Goal: Task Accomplishment & Management: Use online tool/utility

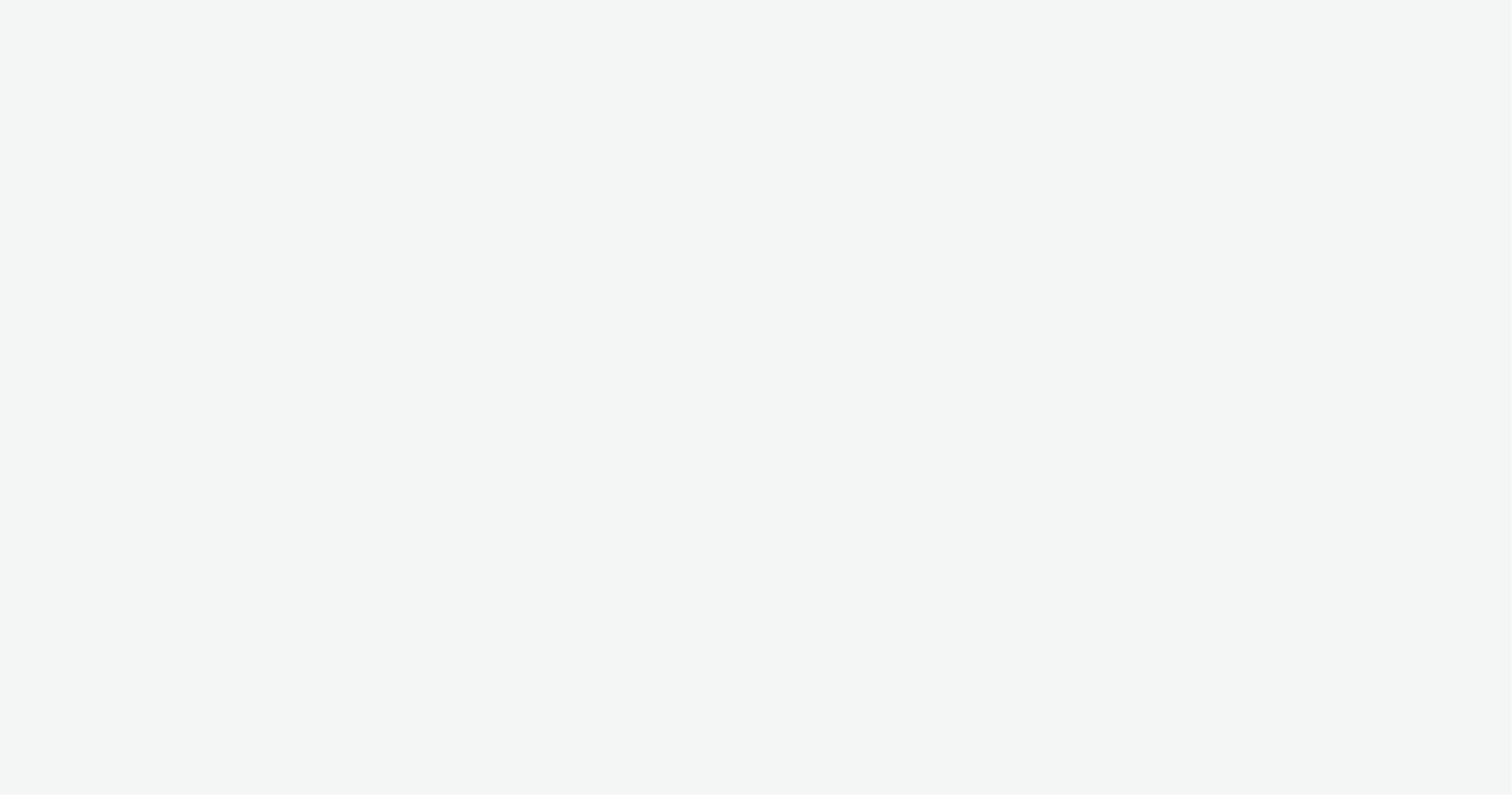
select select "12ae2080-7ca6-4825-bf72-a476c178699d"
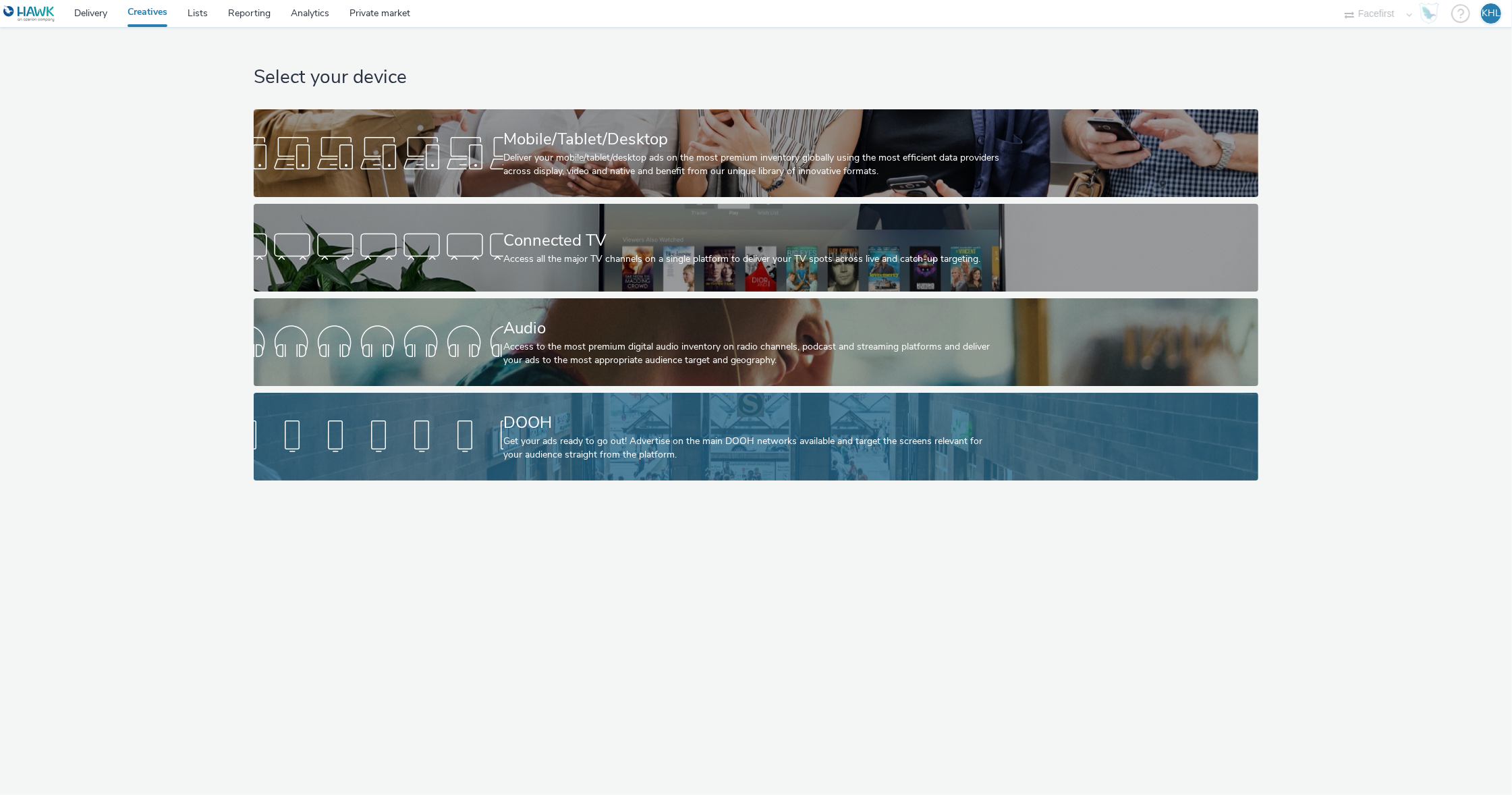
click at [670, 431] on div "DOOH" at bounding box center [753, 422] width 500 height 23
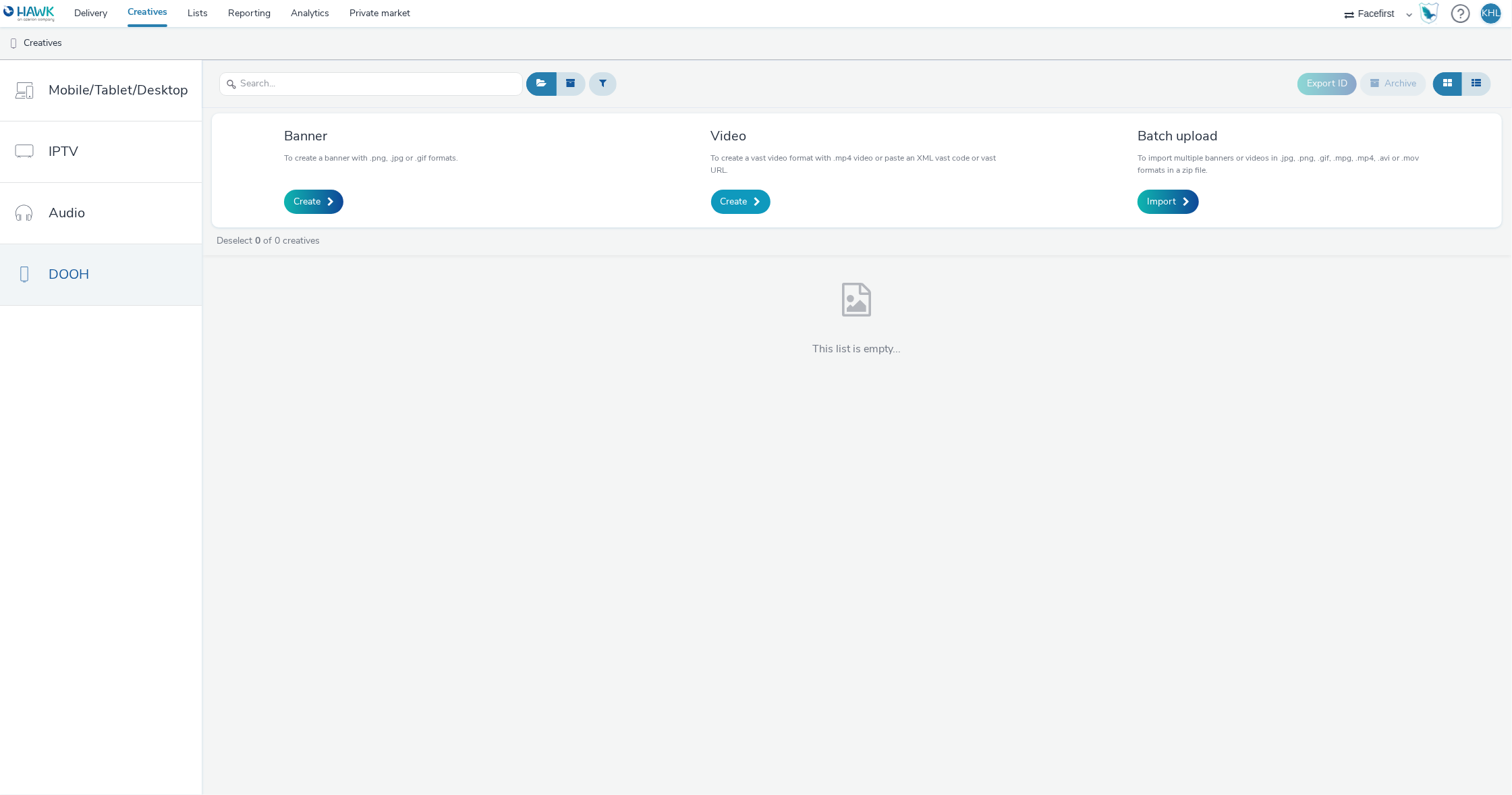
click at [720, 205] on span "Create" at bounding box center [733, 202] width 27 height 14
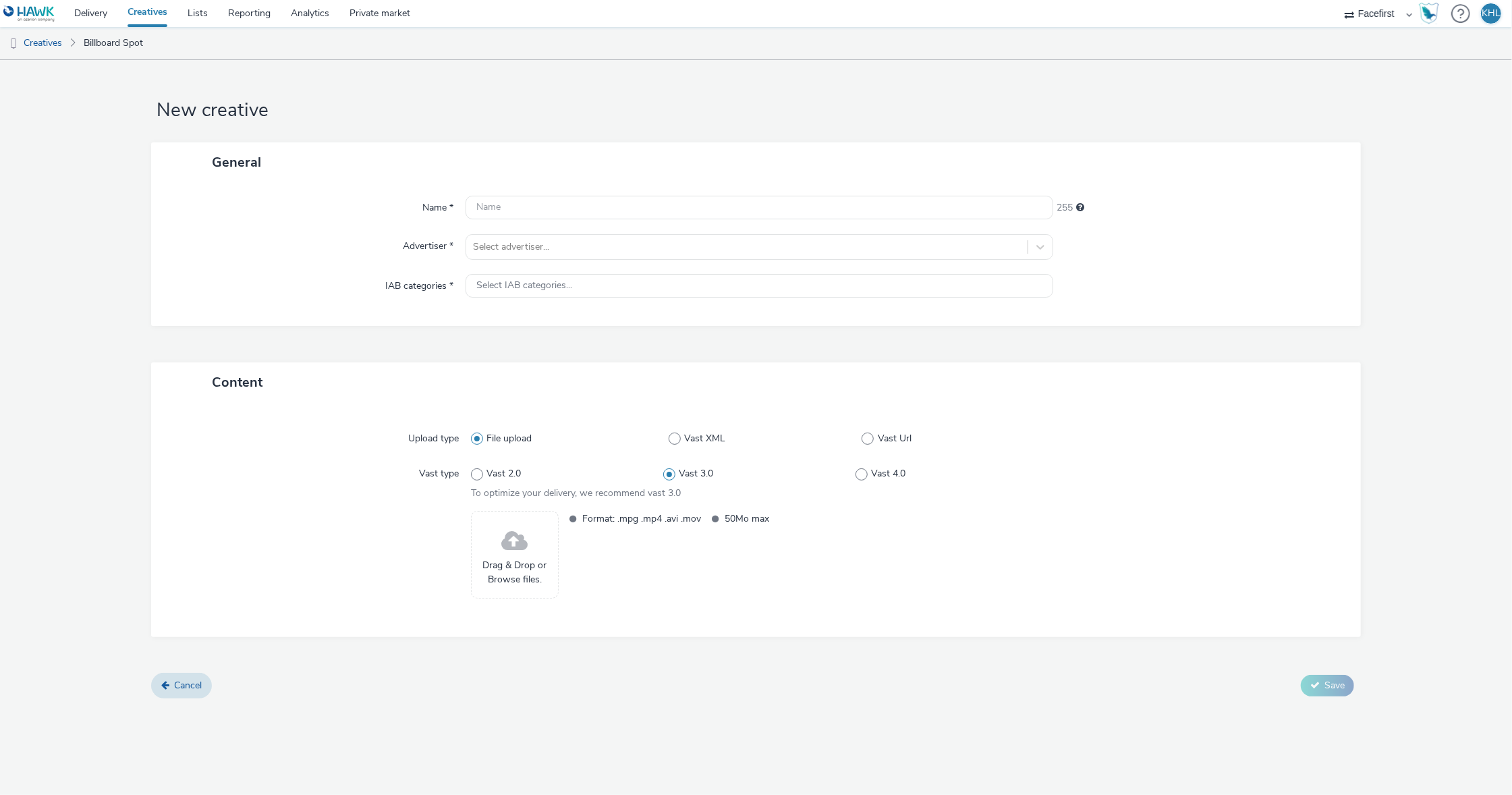
click at [894, 324] on div "Name * 255 Advertiser * Select advertiser... IAB categories * Select IAB catego…" at bounding box center [756, 253] width 1210 height 144
click at [554, 200] on input "text" at bounding box center [759, 207] width 588 height 23
click at [795, 209] on input "rAMIRENT" at bounding box center [759, 207] width 588 height 23
drag, startPoint x: 795, startPoint y: 209, endPoint x: 386, endPoint y: 196, distance: 409.2
click at [386, 196] on div "Name * rAMIRENT 247" at bounding box center [756, 208] width 1183 height 24
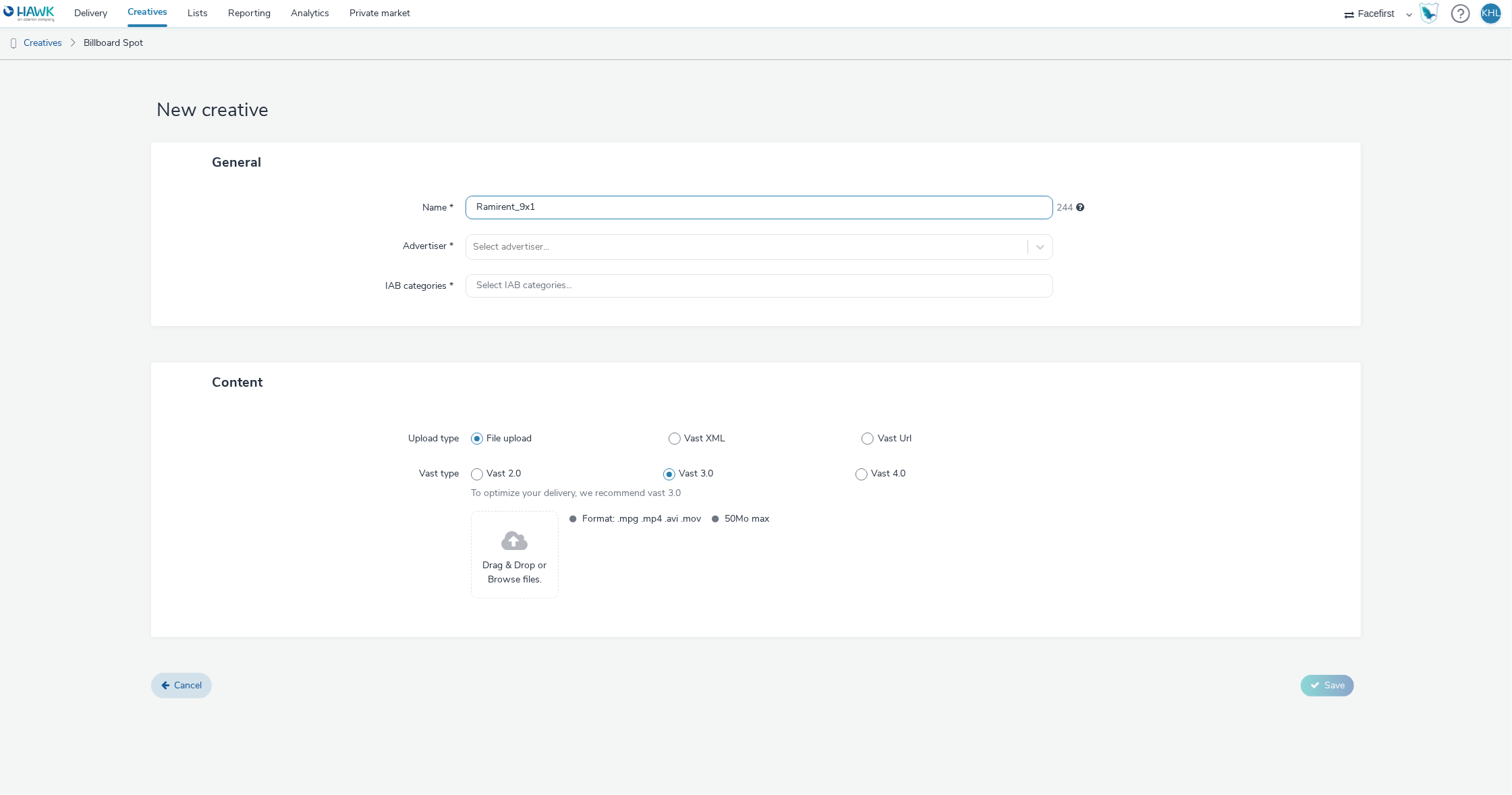
type input "Ramirent_9x16"
click at [531, 259] on div "Select advertiser..." at bounding box center [759, 246] width 588 height 25
click at [535, 251] on div "Select advertiser..." at bounding box center [747, 247] width 548 height 14
click at [535, 246] on div "Select advertiser..." at bounding box center [747, 247] width 548 height 14
click at [525, 332] on li "Ramirent" at bounding box center [759, 331] width 588 height 45
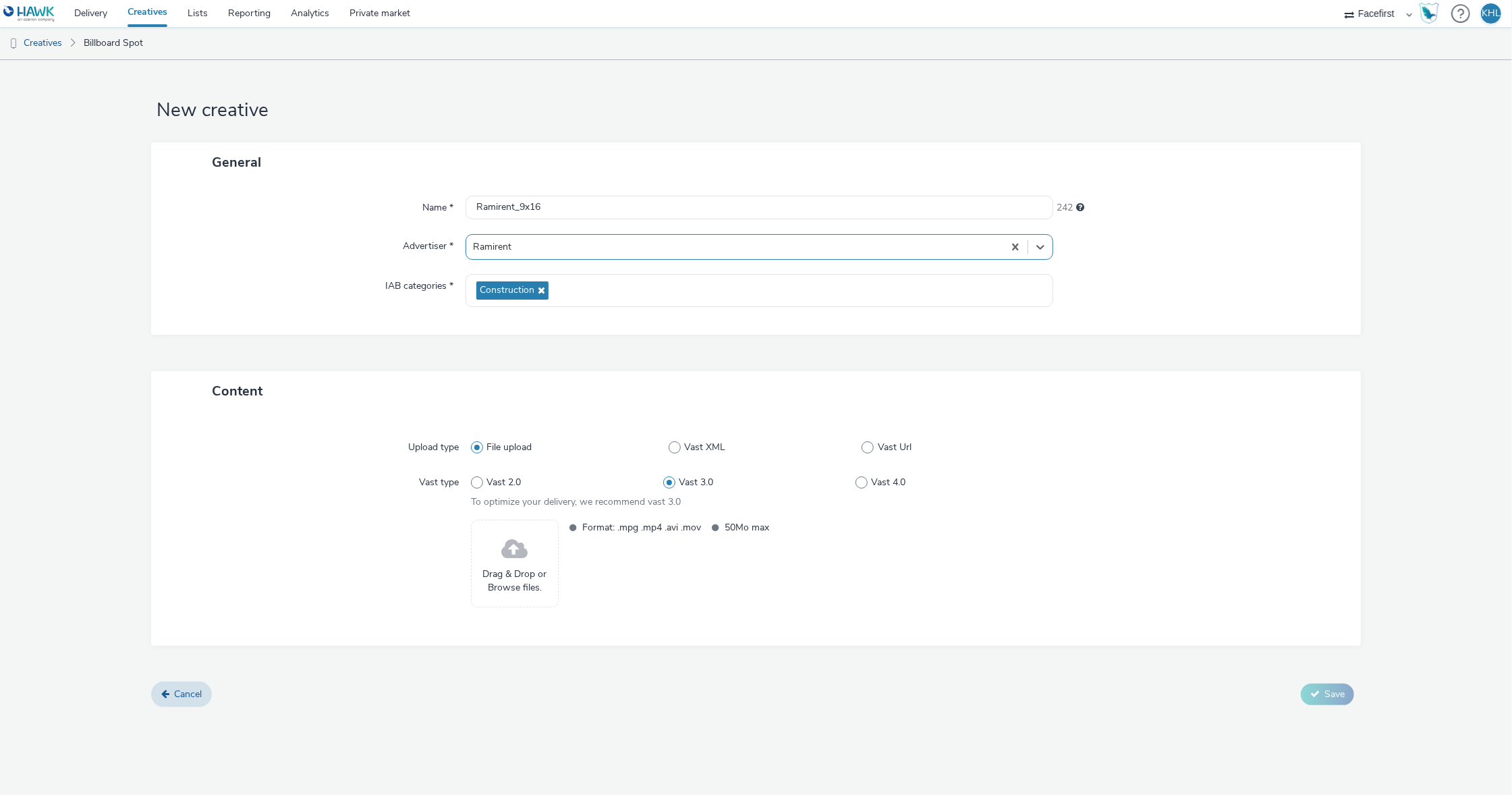
click at [509, 553] on span at bounding box center [514, 549] width 26 height 36
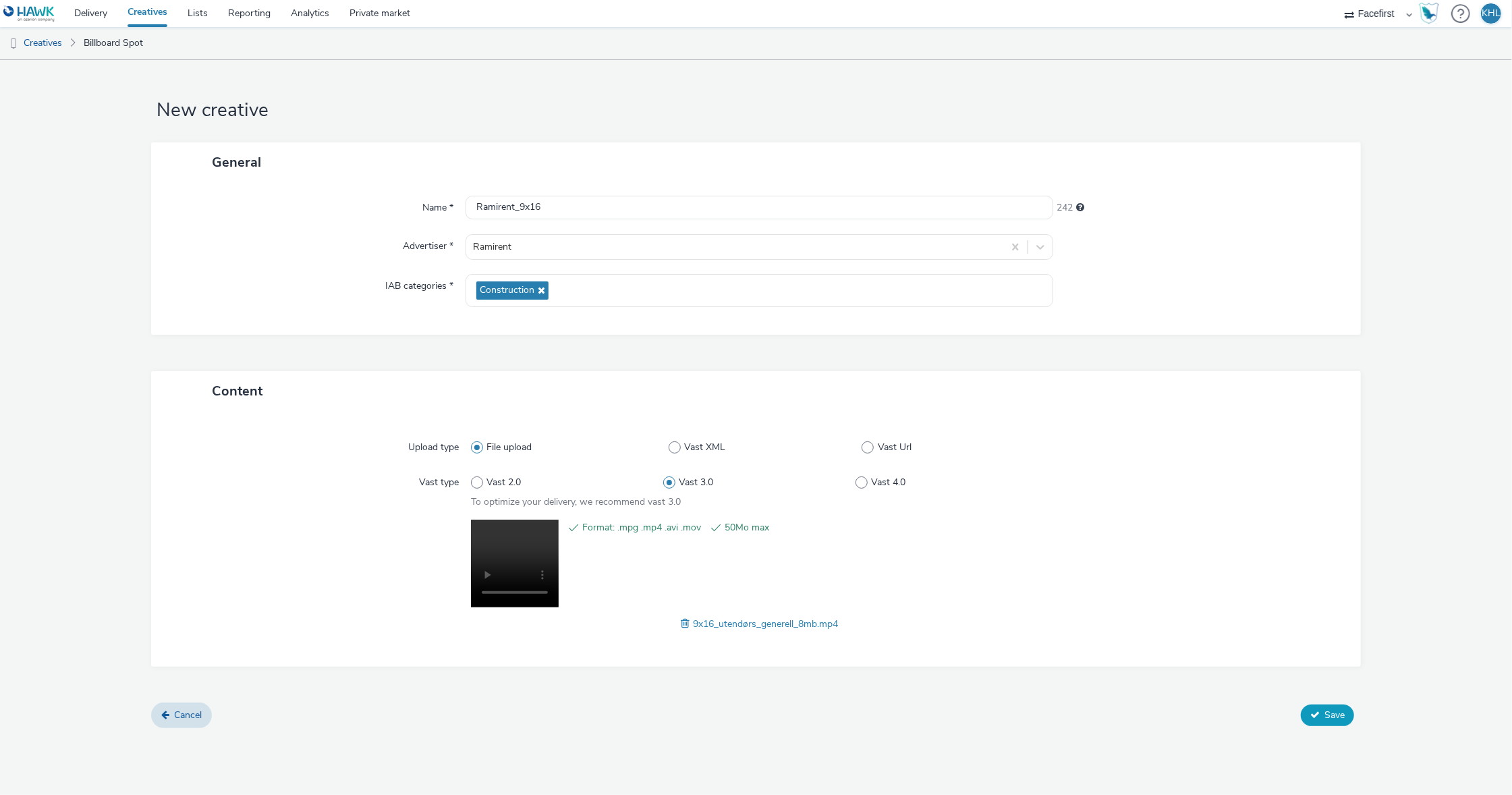
click at [1337, 705] on button "Save" at bounding box center [1327, 715] width 53 height 22
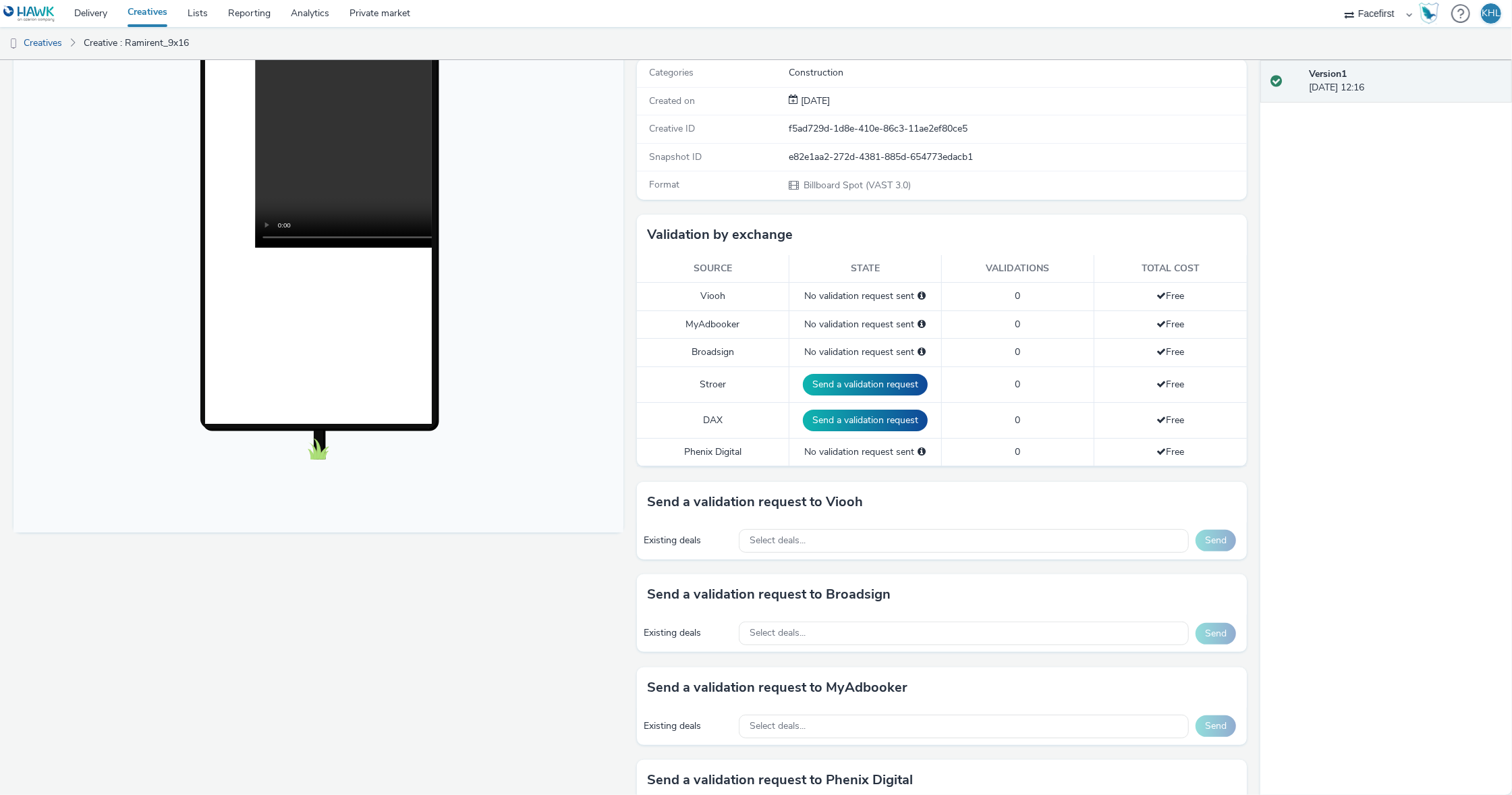
scroll to position [218, 0]
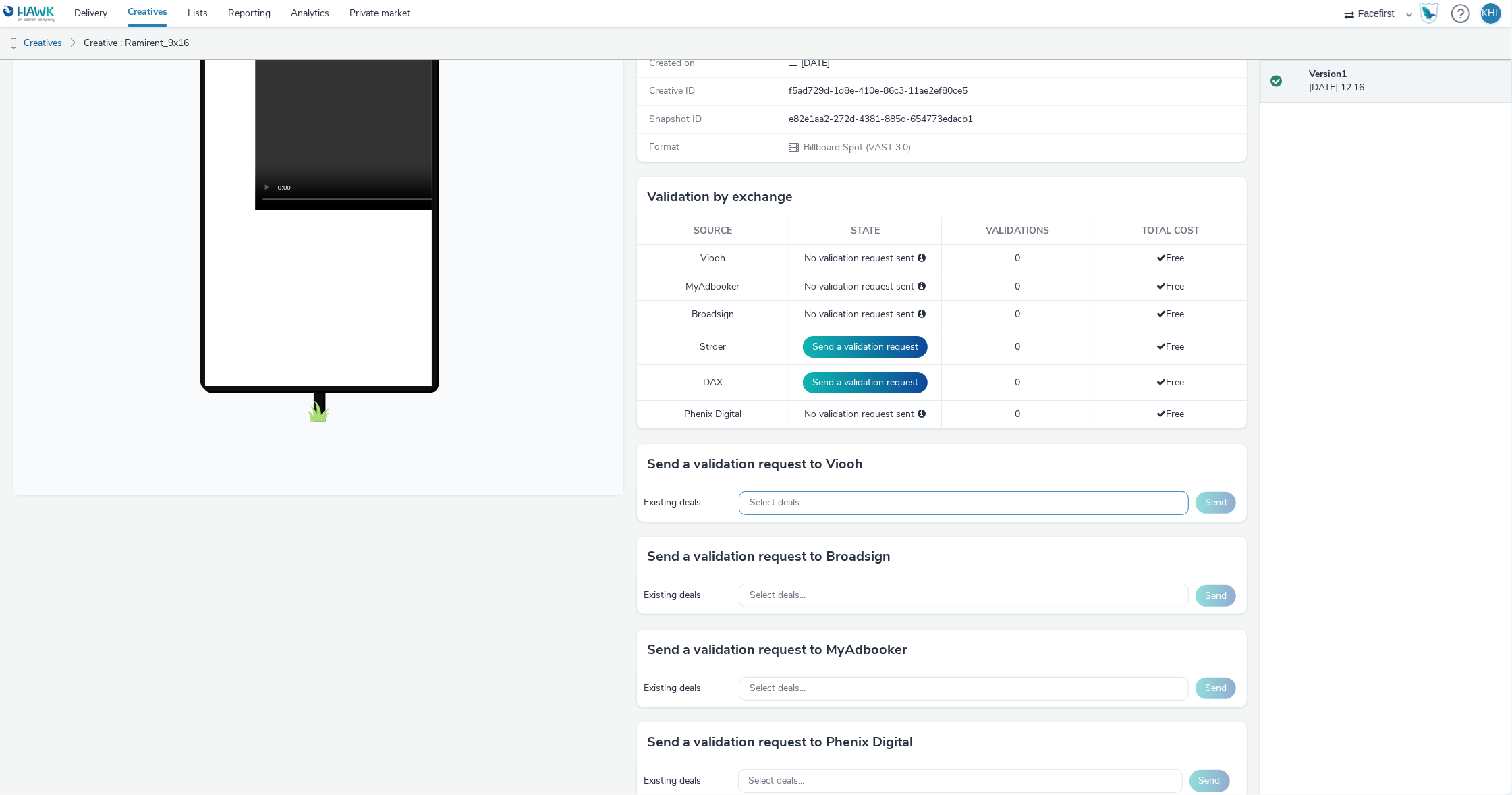
click at [823, 510] on div "Select deals..." at bounding box center [963, 503] width 450 height 23
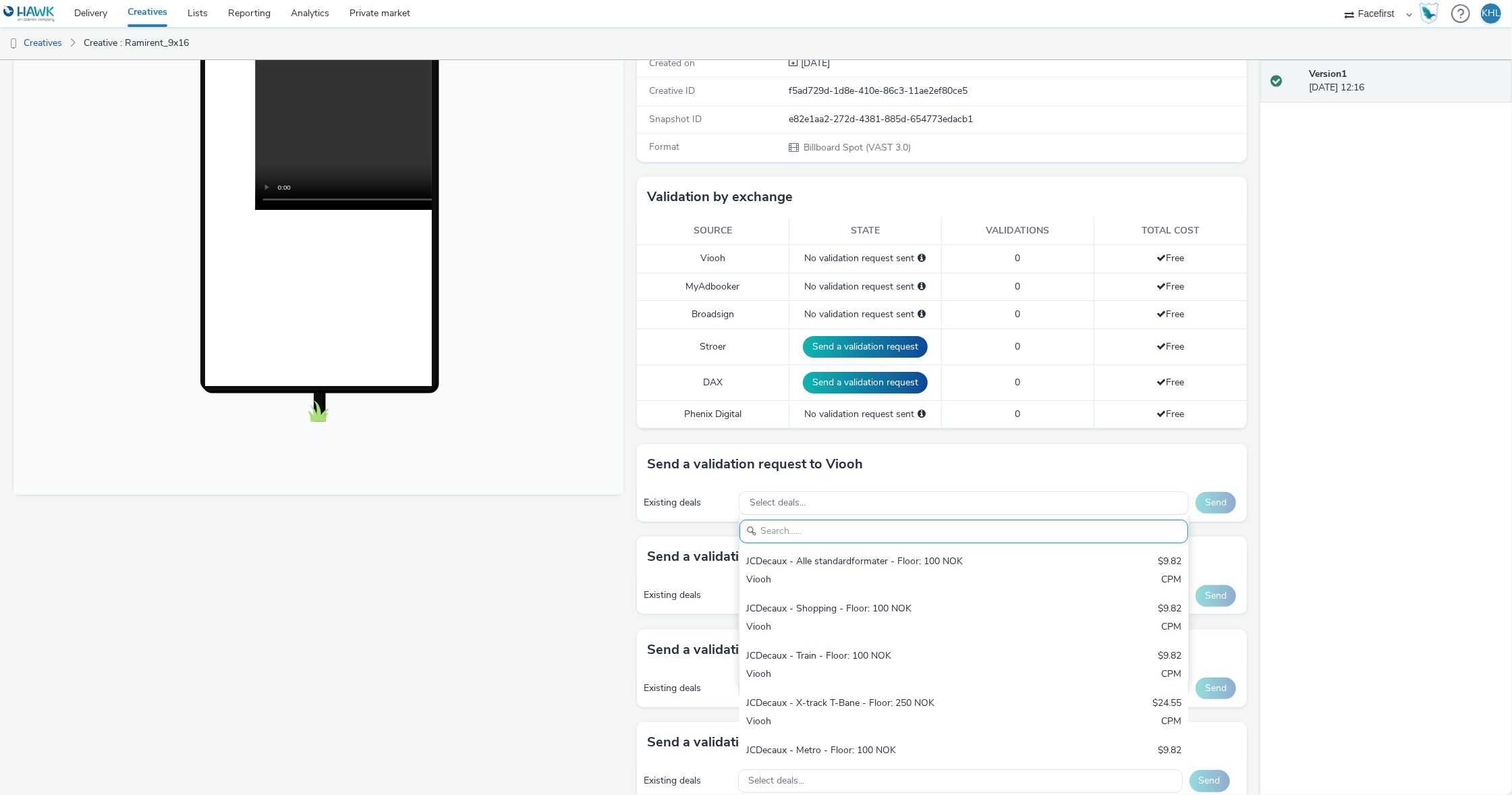
click at [878, 531] on input "text" at bounding box center [964, 531] width 449 height 23
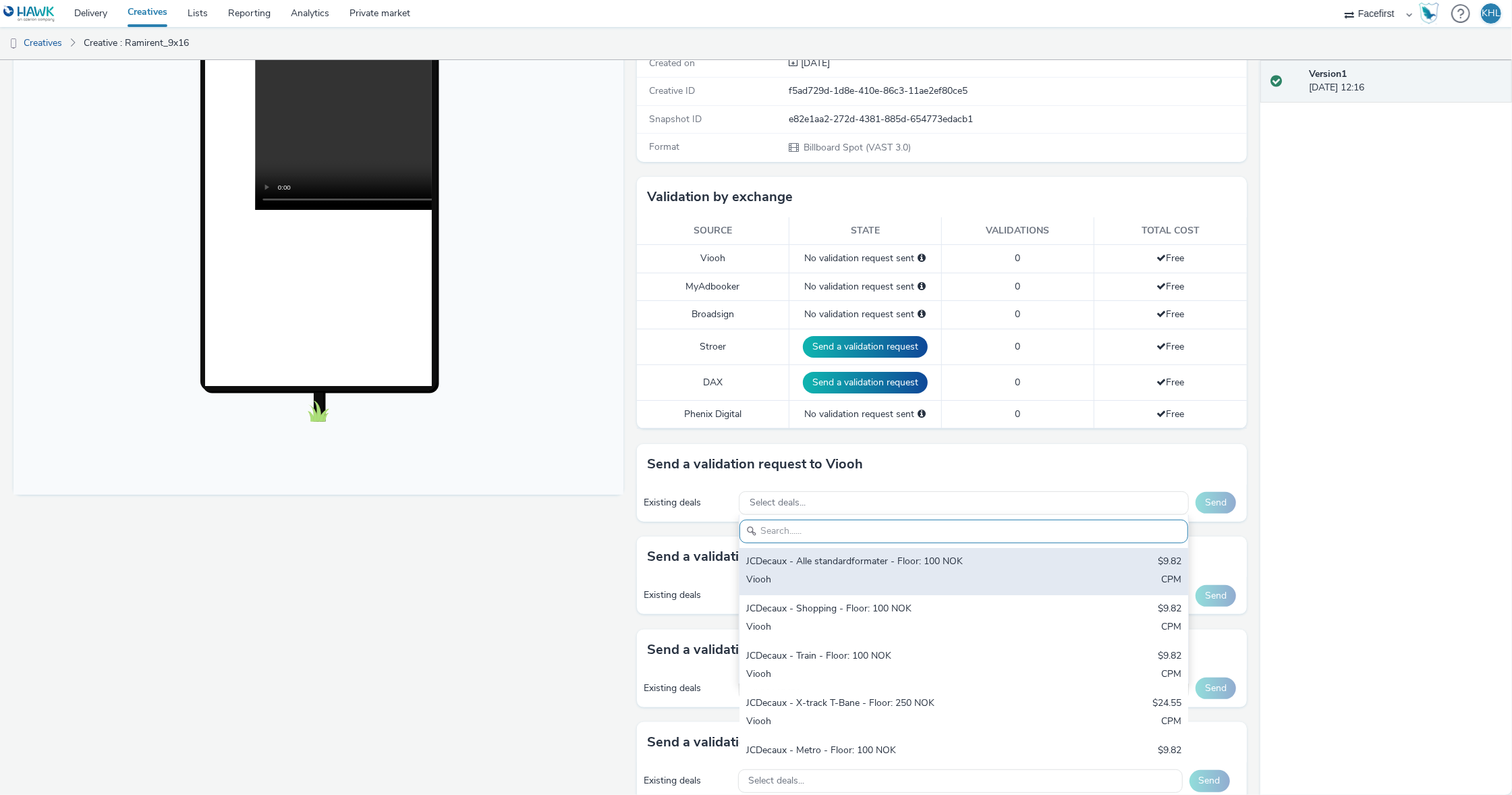
scroll to position [0, 0]
click at [832, 573] on div "Viooh" at bounding box center [890, 581] width 287 height 16
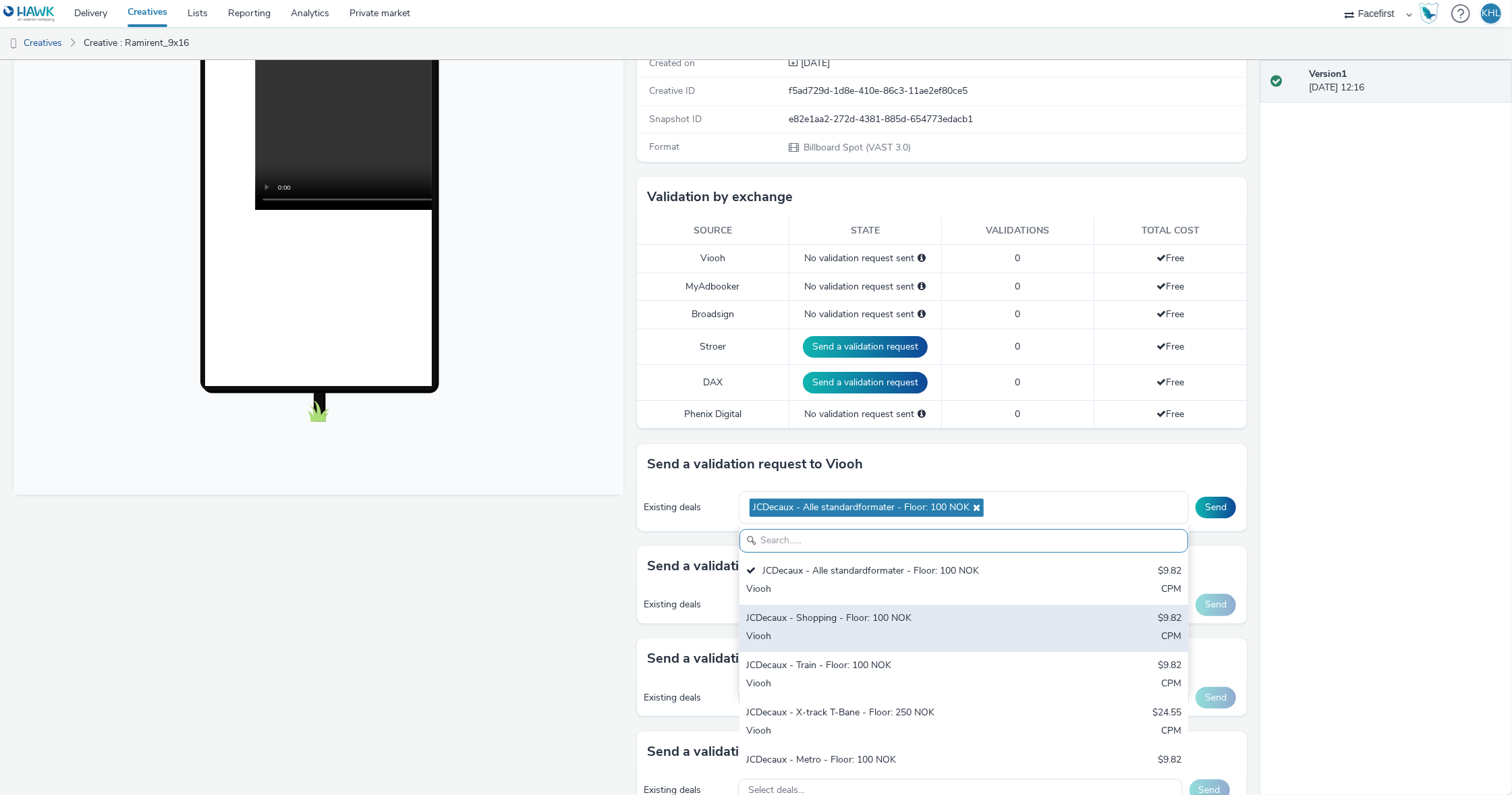
click at [838, 630] on div "Viooh" at bounding box center [890, 638] width 287 height 16
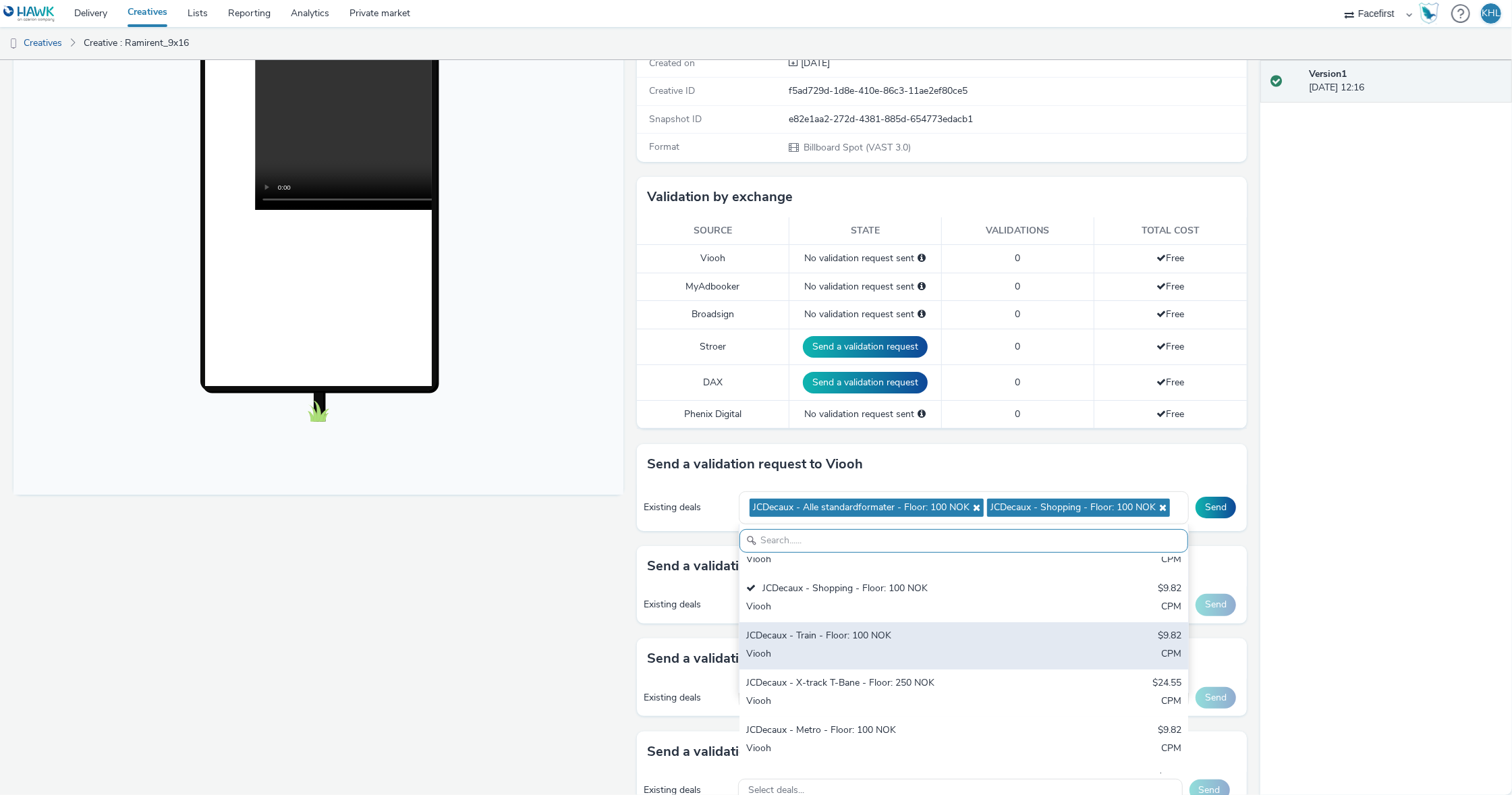
click at [842, 639] on div "JCDecaux - Train - Floor: 100 NOK" at bounding box center [890, 637] width 287 height 16
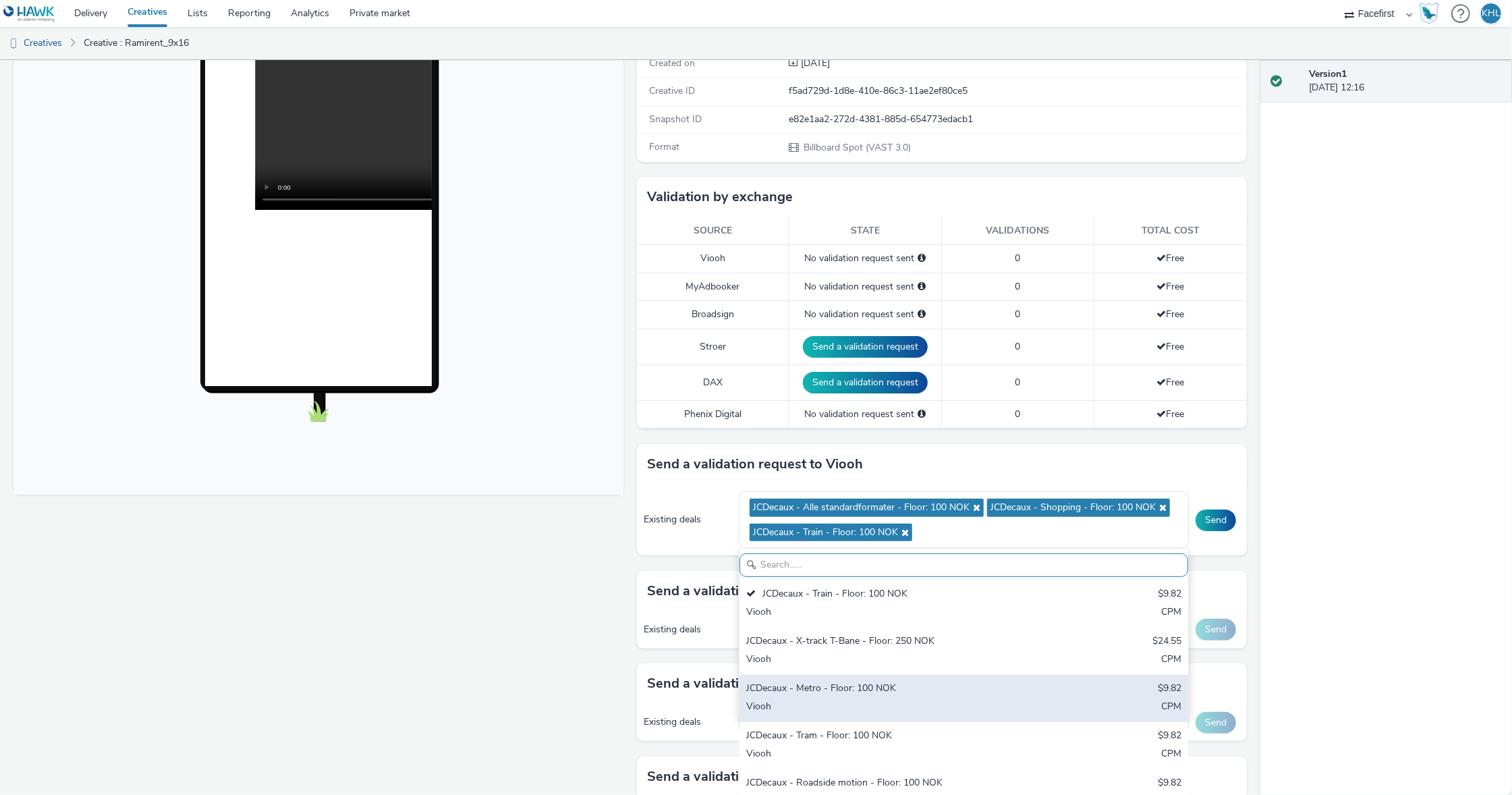
click at [846, 681] on div "JCDecaux - Metro - Floor: 100 NOK" at bounding box center [890, 689] width 287 height 16
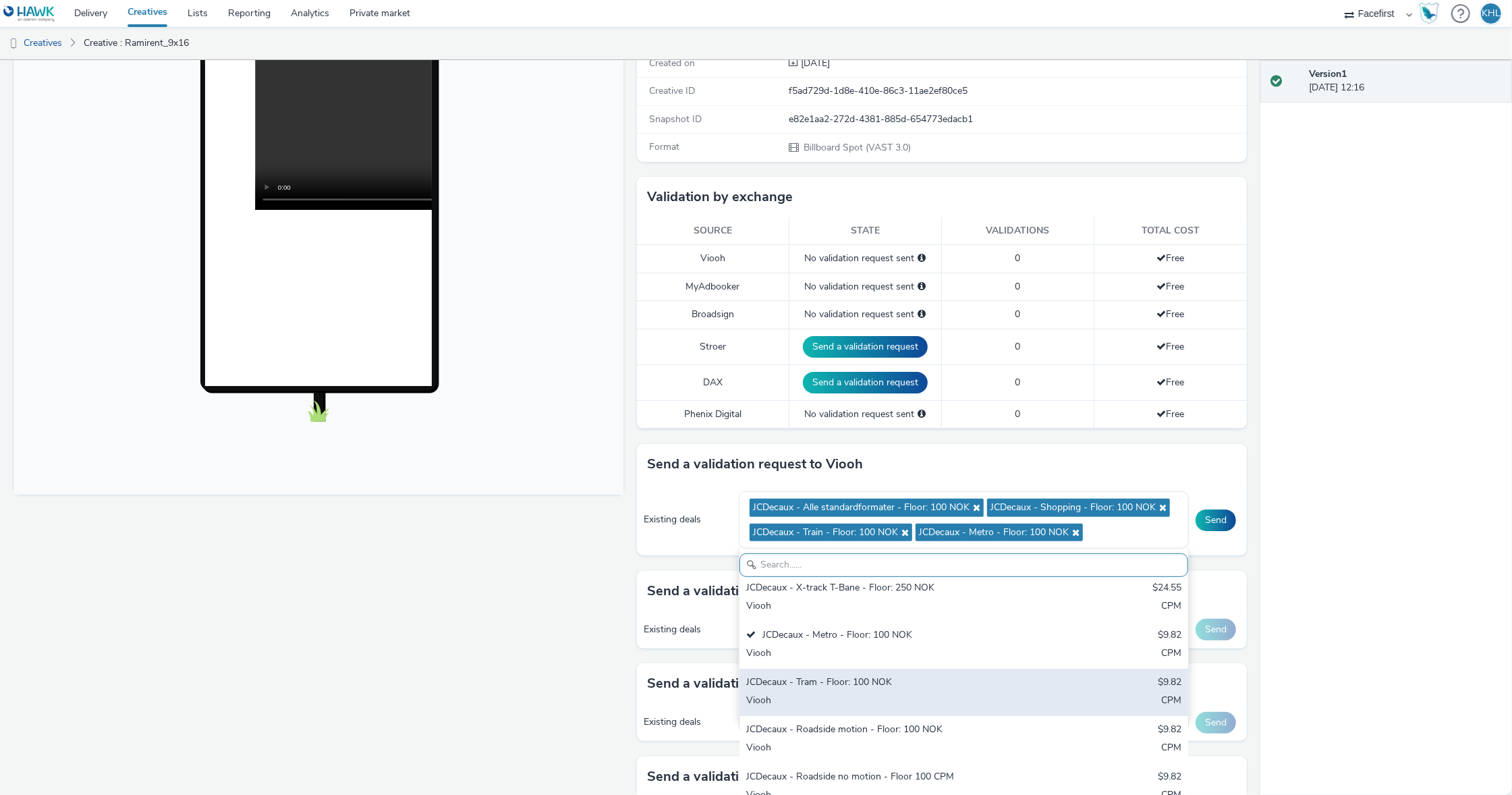
click at [850, 693] on div "Viooh" at bounding box center [890, 701] width 287 height 16
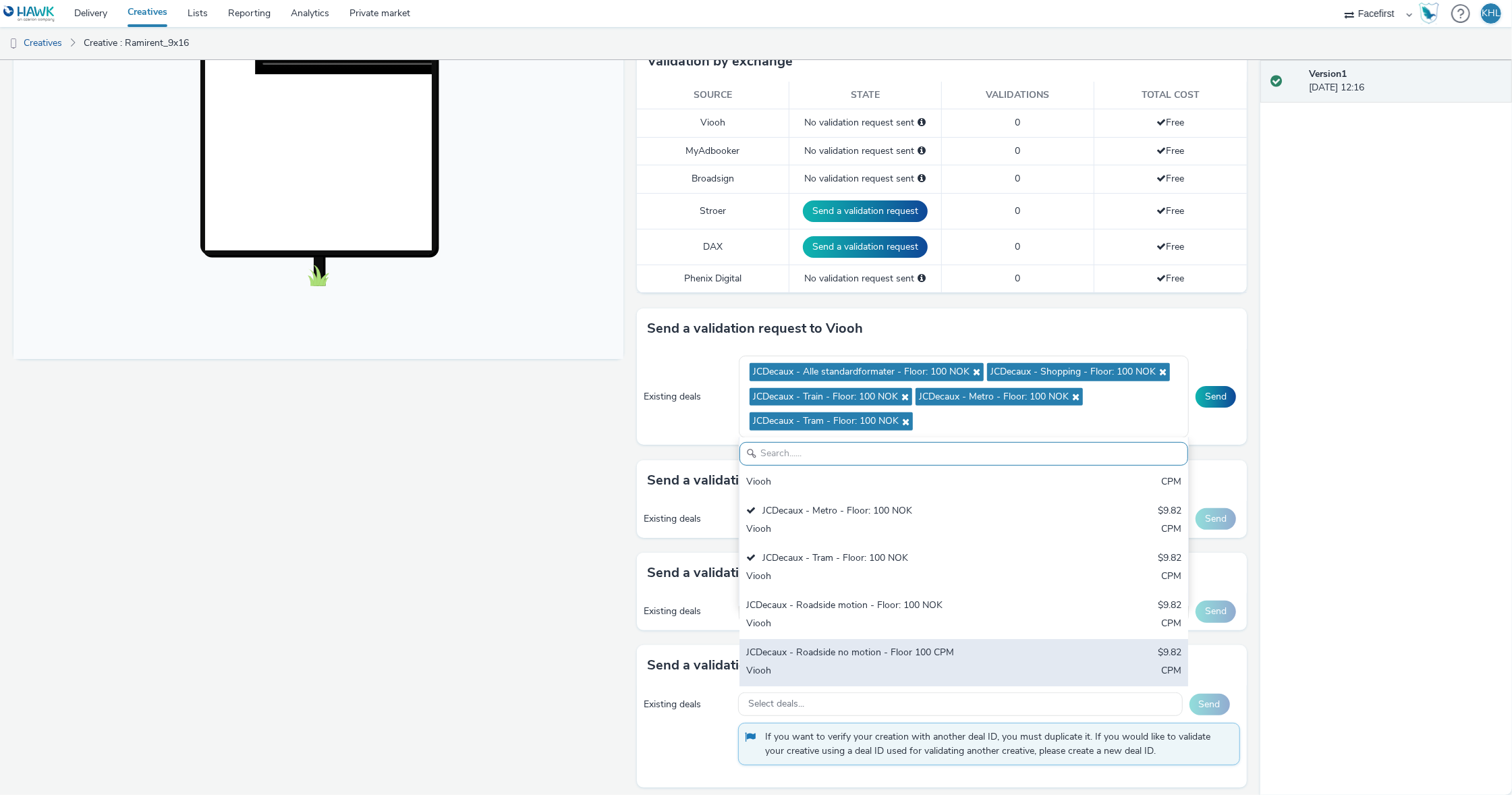
scroll to position [359, 0]
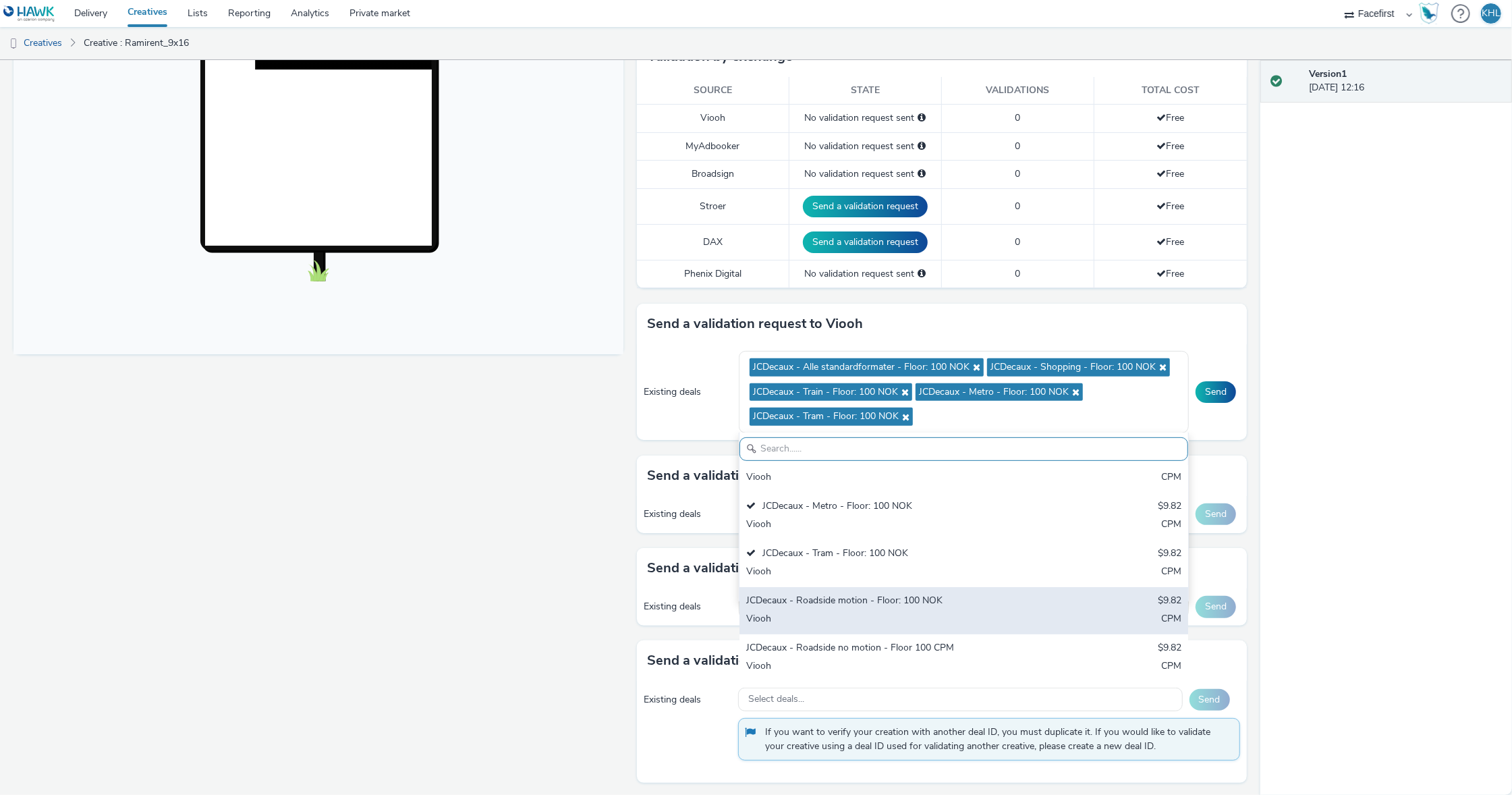
click at [867, 622] on div "Viooh" at bounding box center [890, 620] width 287 height 16
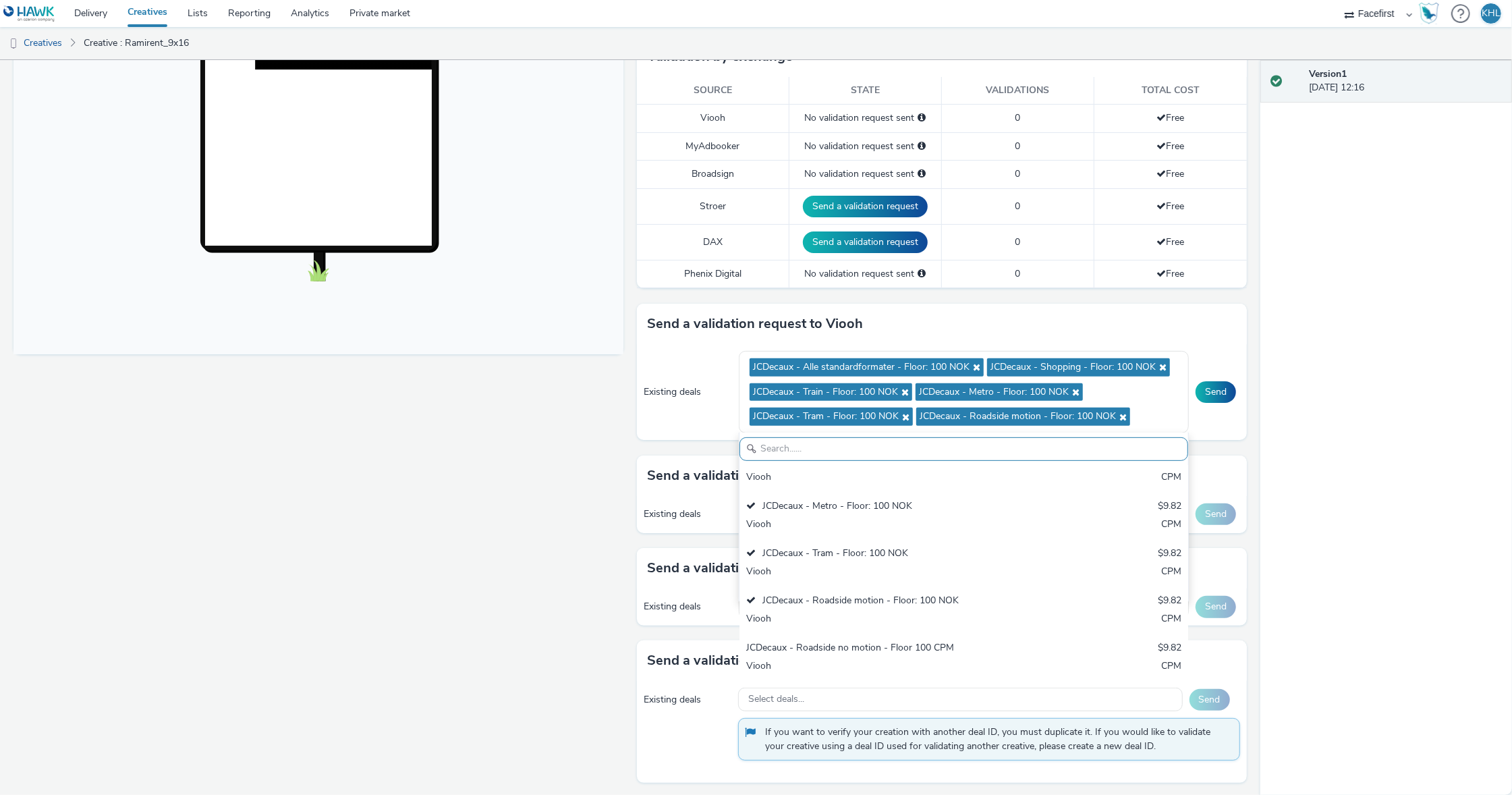
click at [438, 524] on div "Fullscreen" at bounding box center [322, 399] width 617 height 1198
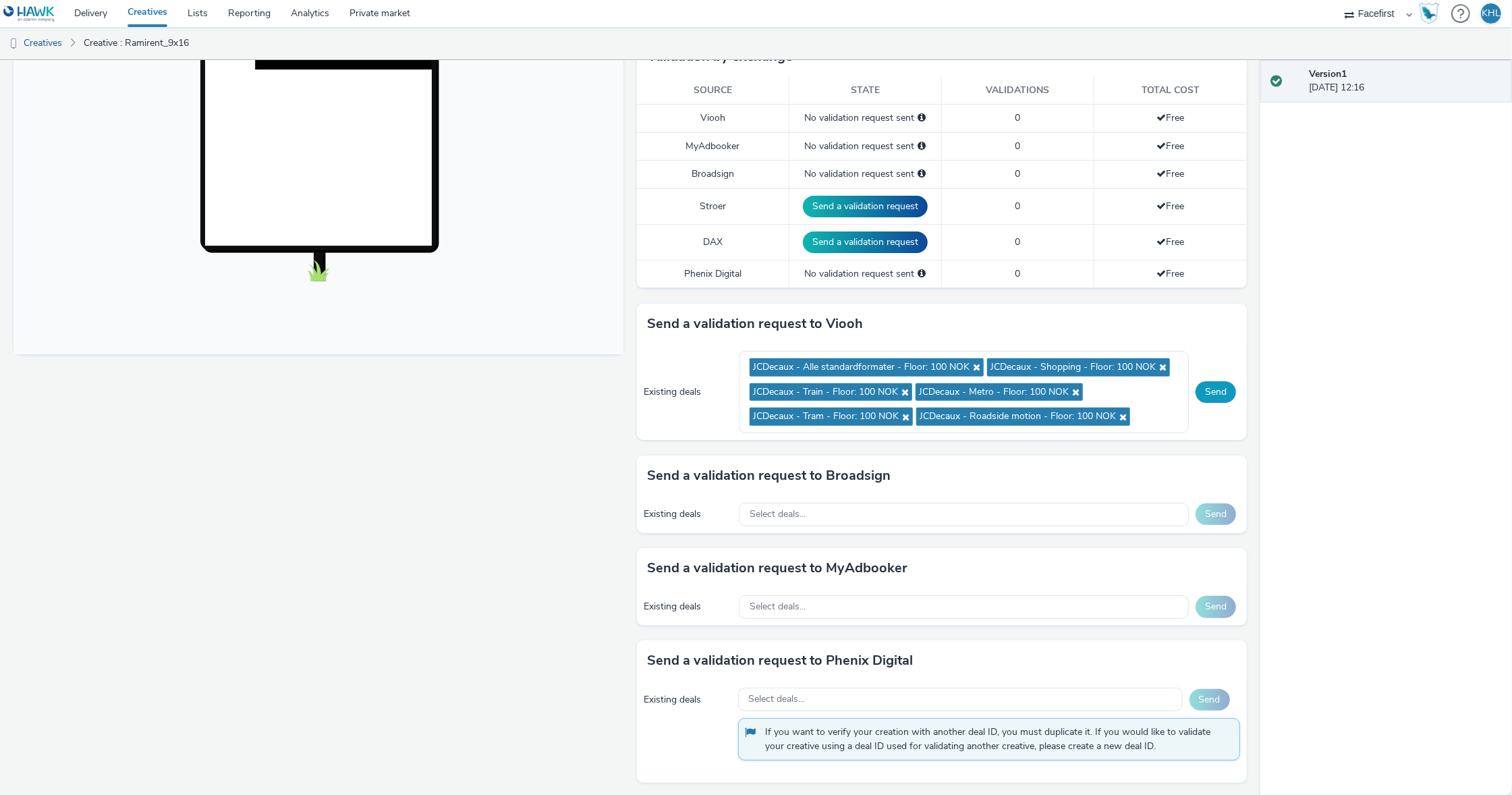
click at [1204, 390] on button "Send" at bounding box center [1215, 391] width 41 height 22
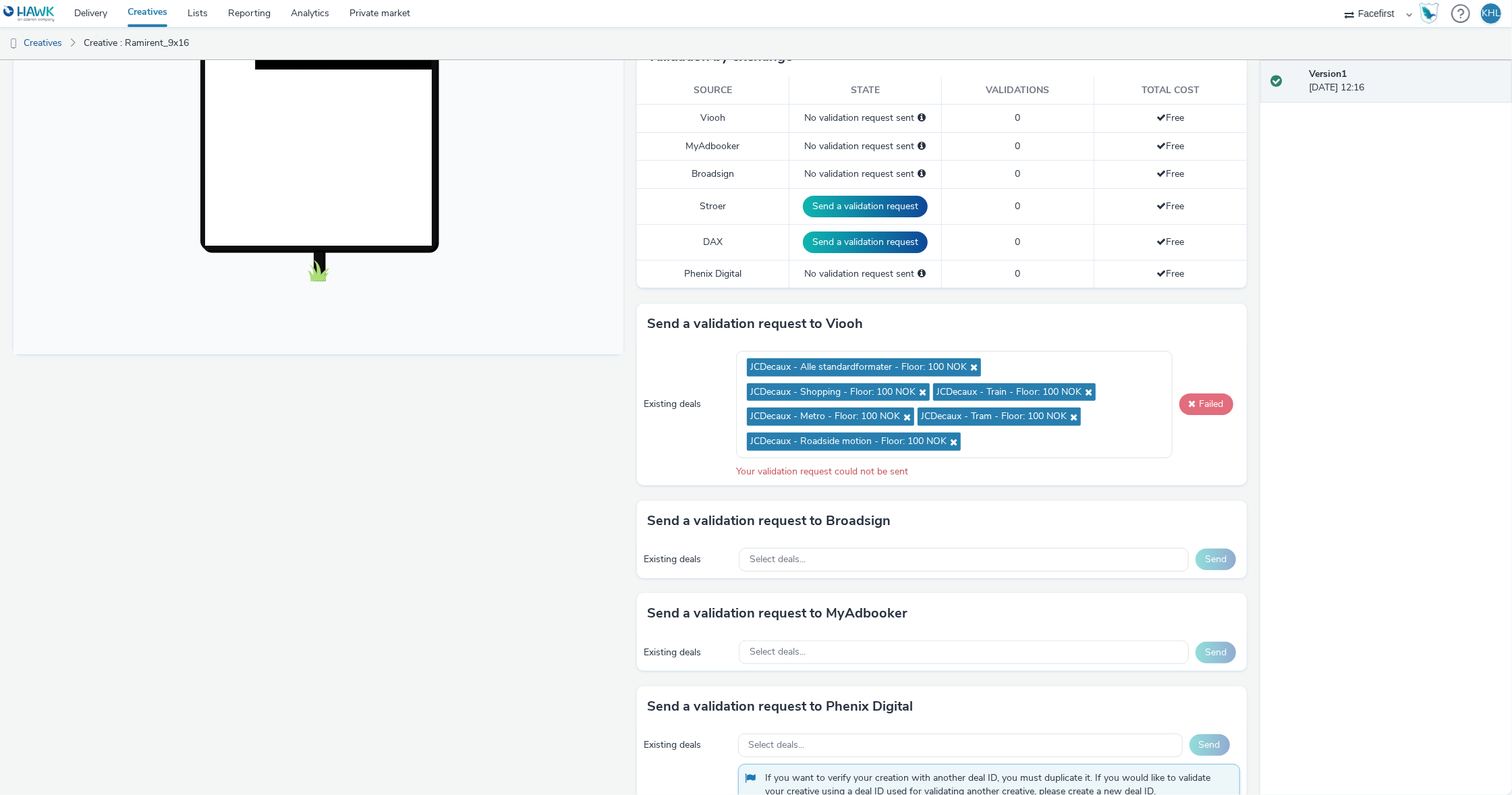
click at [1218, 405] on button "Failed" at bounding box center [1207, 404] width 54 height 22
click at [1199, 403] on button "Failed" at bounding box center [1207, 404] width 54 height 22
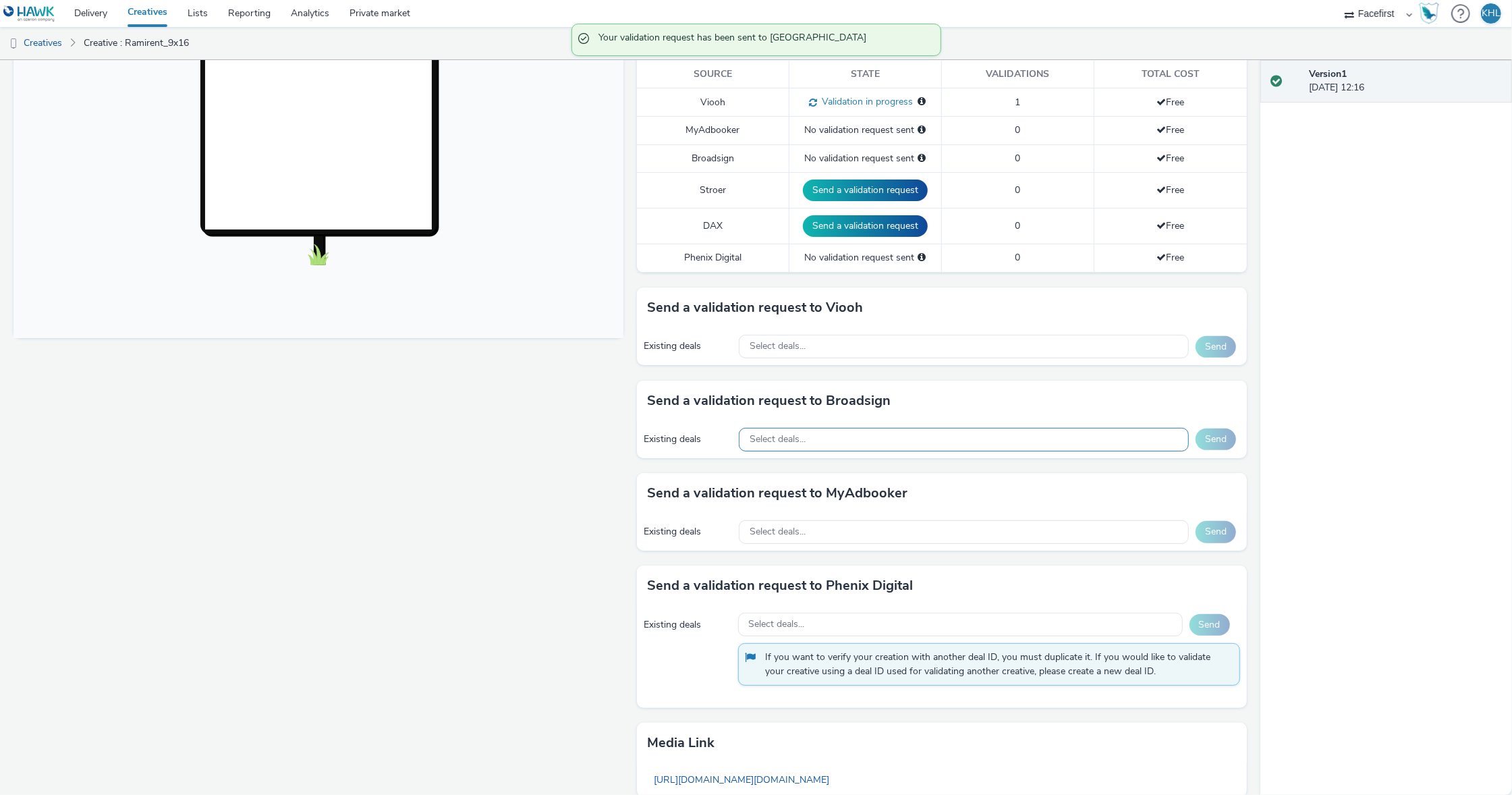
scroll to position [376, 0]
click at [802, 443] on span "Select deals..." at bounding box center [778, 438] width 56 height 11
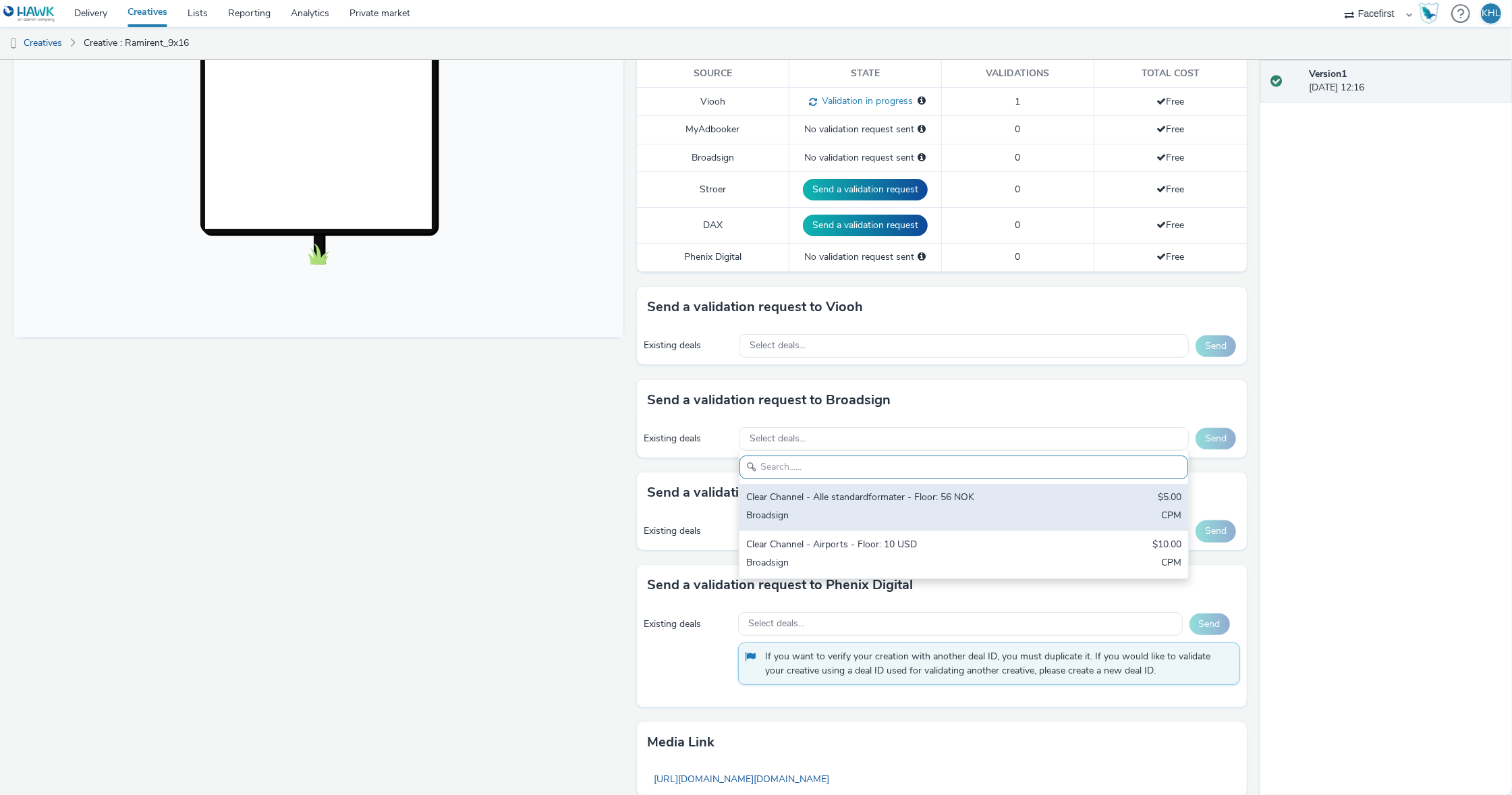
click at [899, 509] on div "Broadsign" at bounding box center [890, 517] width 287 height 16
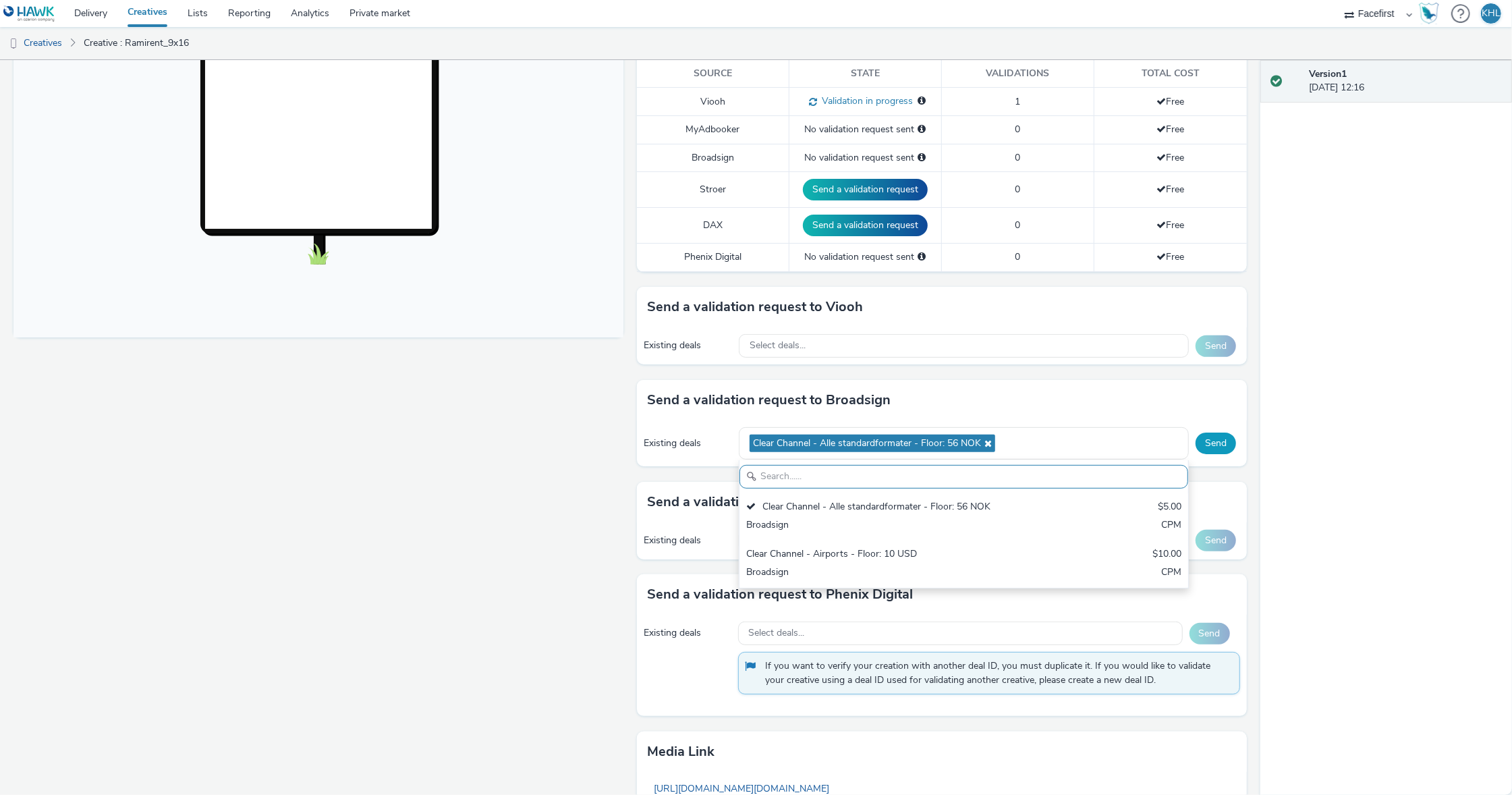
click at [1219, 440] on button "Send" at bounding box center [1215, 443] width 41 height 22
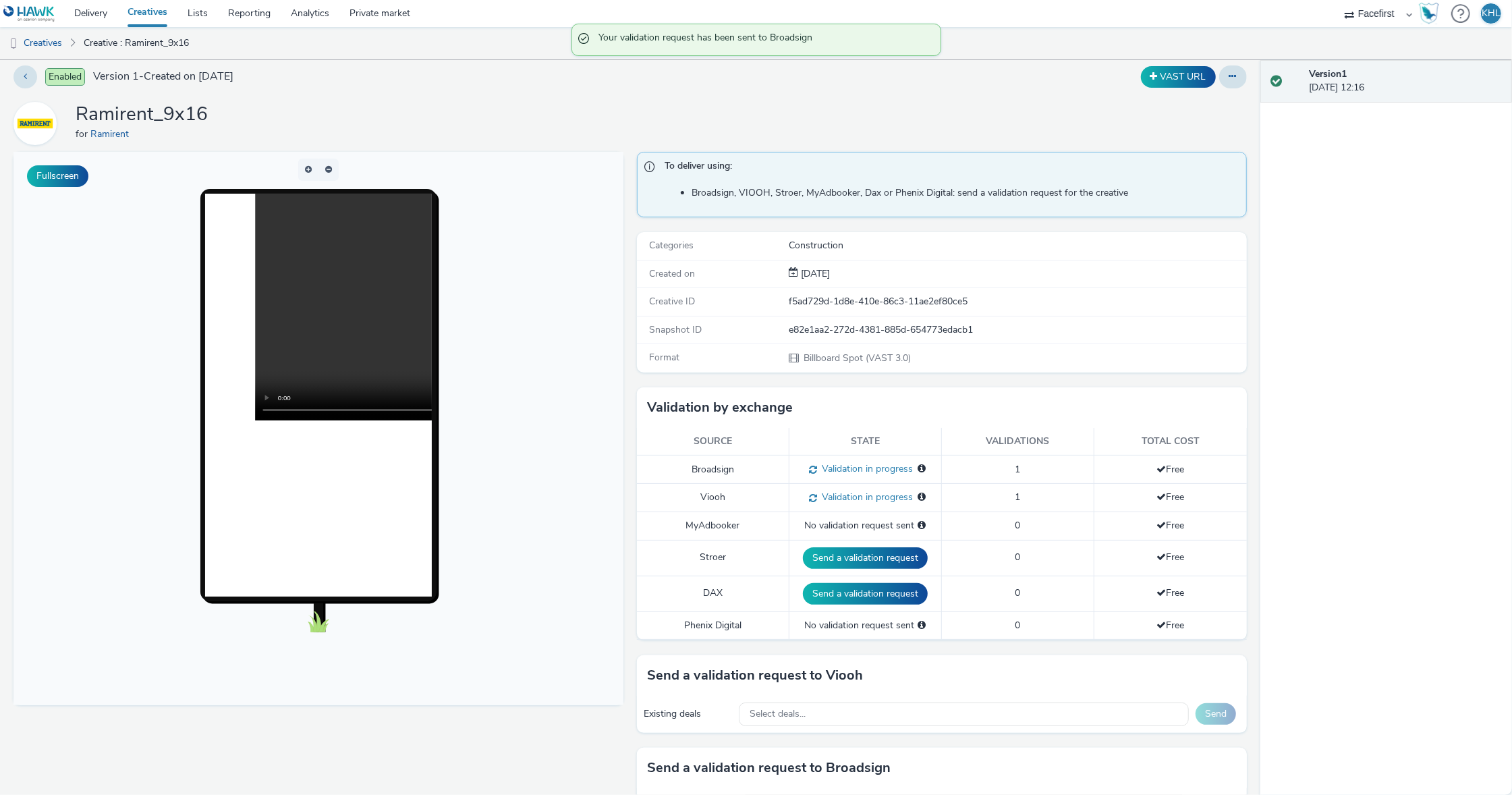
scroll to position [7, 0]
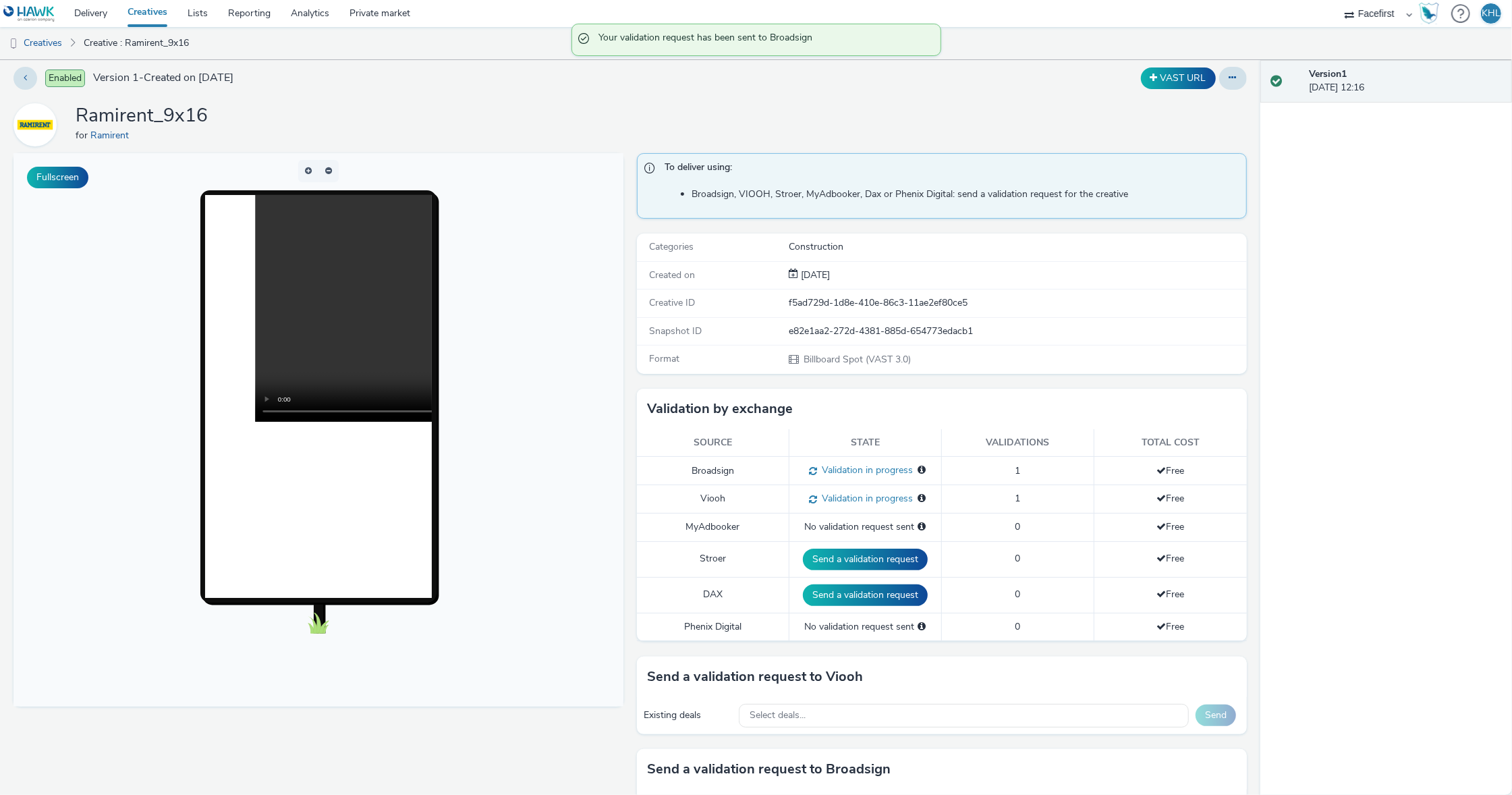
click at [164, 17] on link "Creatives" at bounding box center [147, 13] width 60 height 27
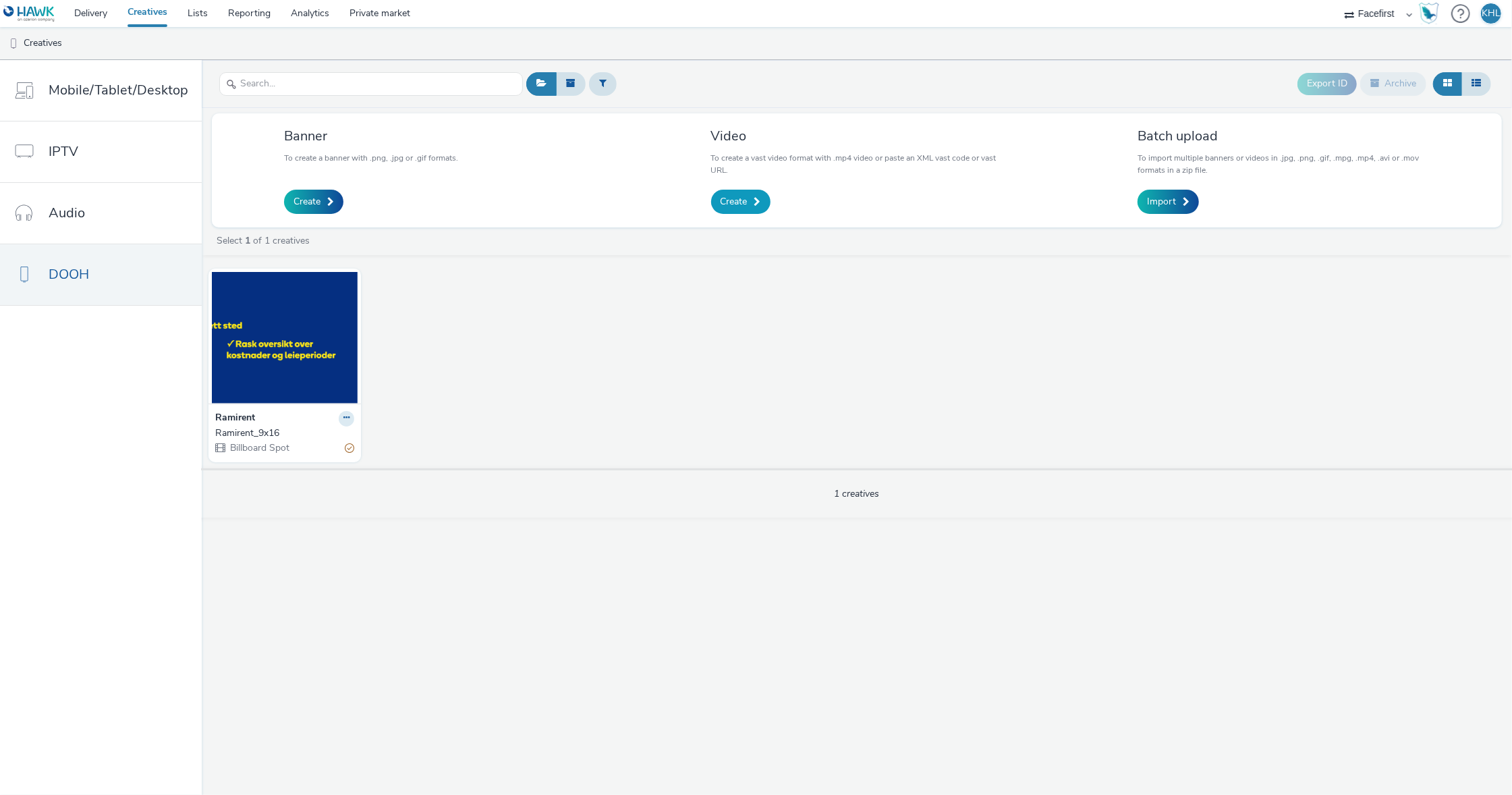
click at [717, 201] on link "Create" at bounding box center [741, 202] width 59 height 24
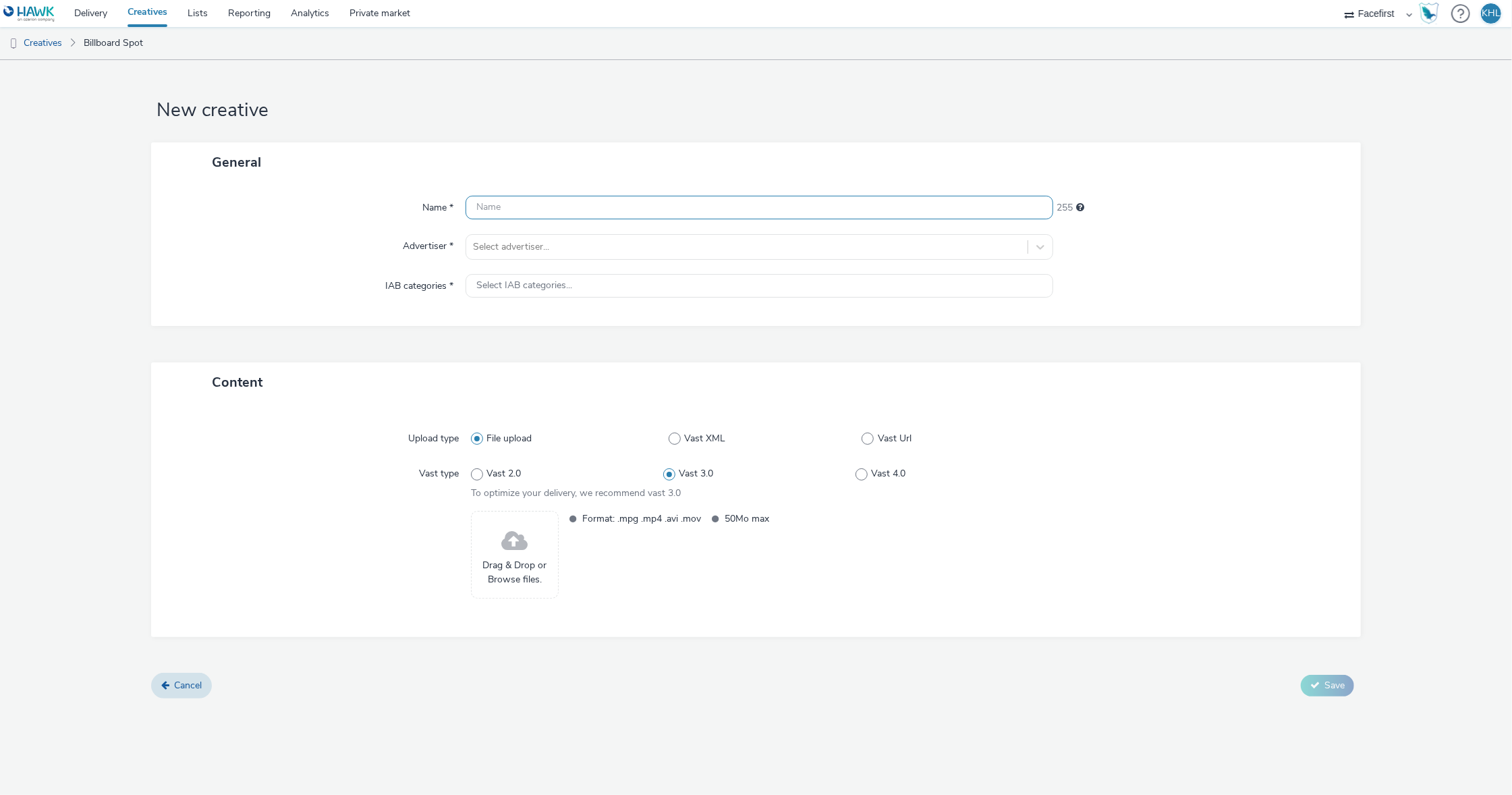
click at [711, 208] on input "text" at bounding box center [759, 207] width 588 height 23
type input "Ramirent_16x9"
click at [681, 255] on div "Select advertiser..." at bounding box center [746, 246] width 561 height 22
click at [609, 320] on li "Ramirent" at bounding box center [759, 331] width 588 height 45
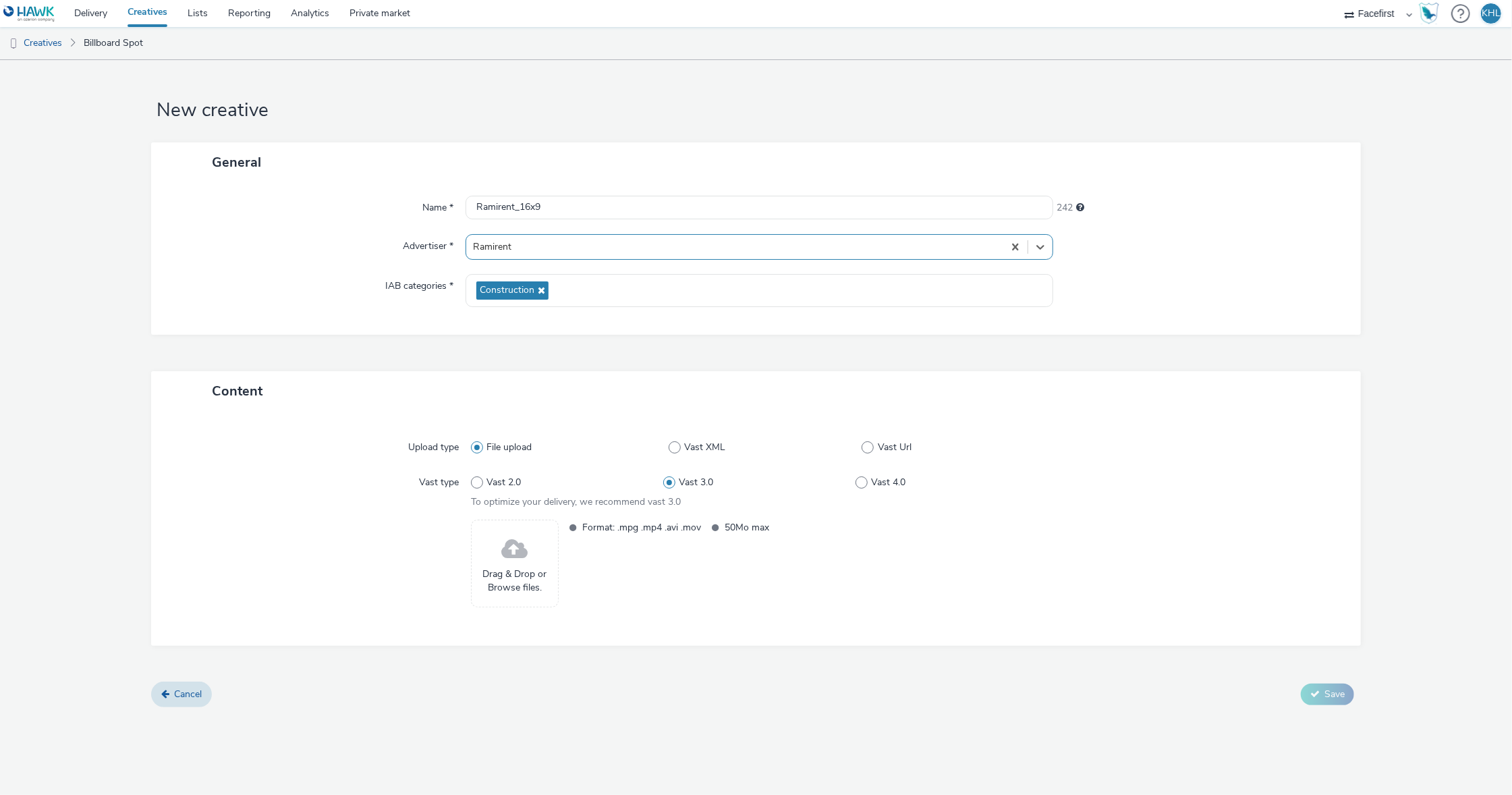
click at [518, 556] on span at bounding box center [514, 549] width 26 height 36
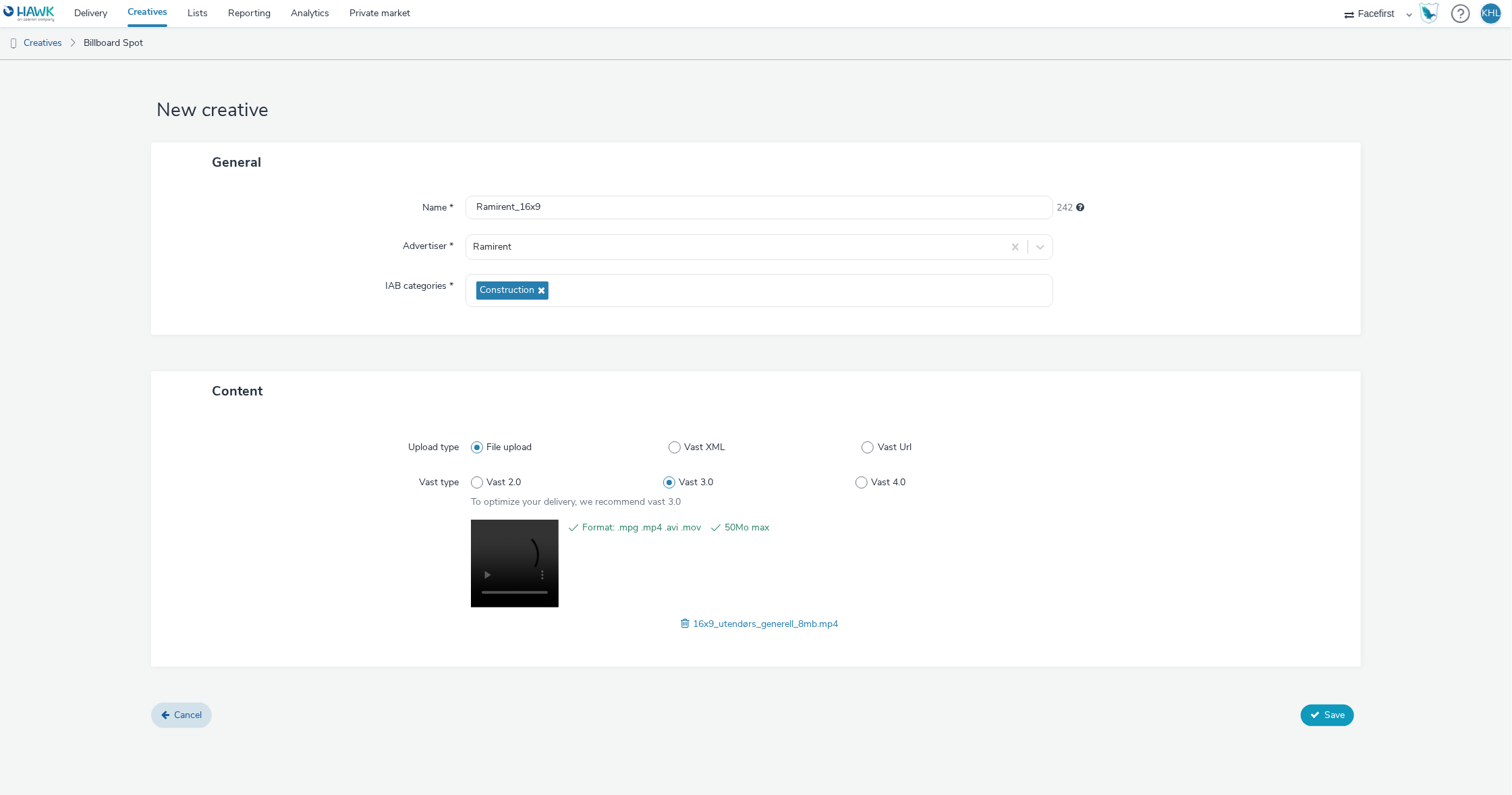
click at [1331, 708] on span "Save" at bounding box center [1335, 714] width 20 height 13
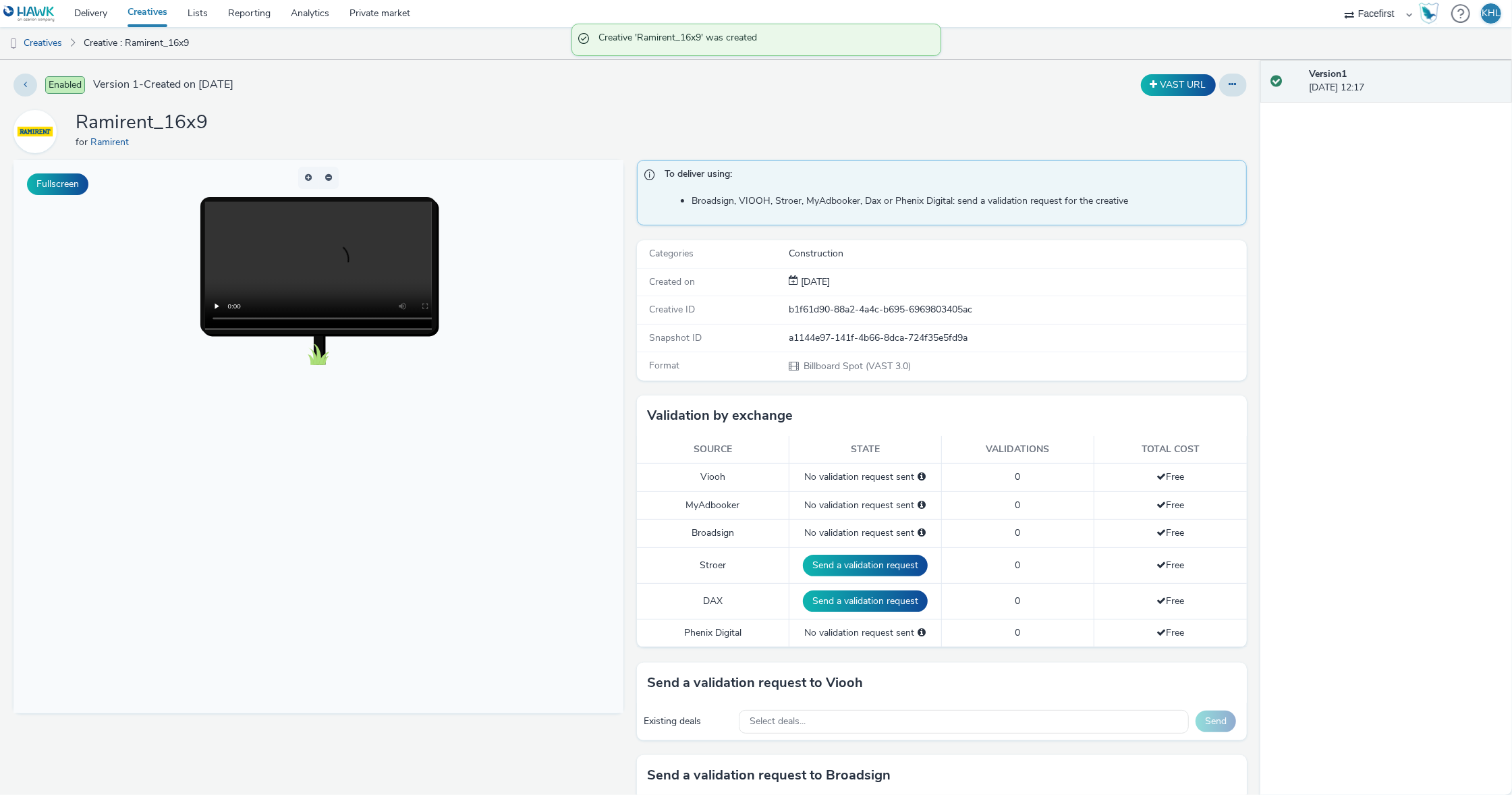
scroll to position [89, 0]
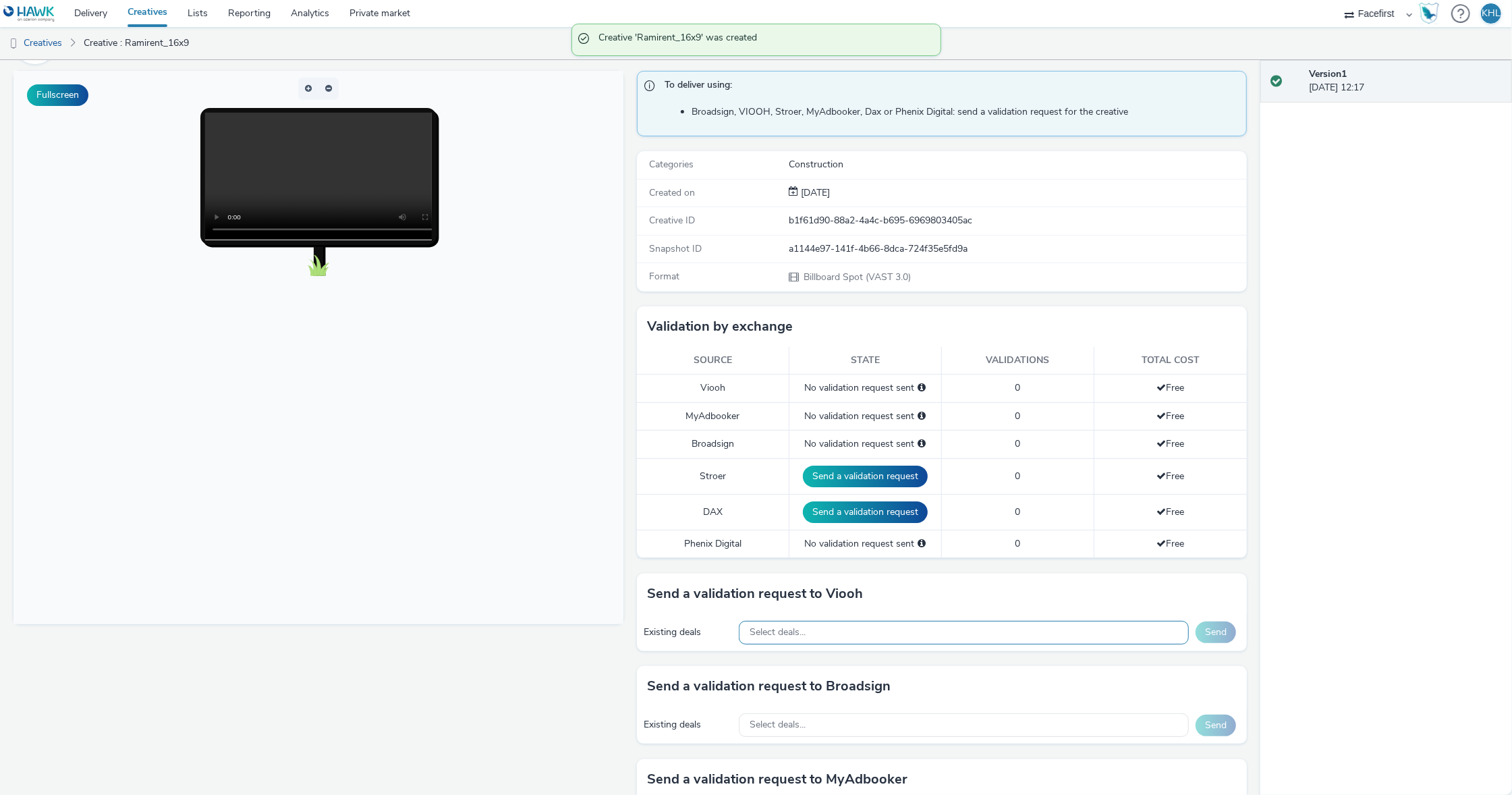
click at [870, 626] on div "Select deals..." at bounding box center [963, 632] width 450 height 23
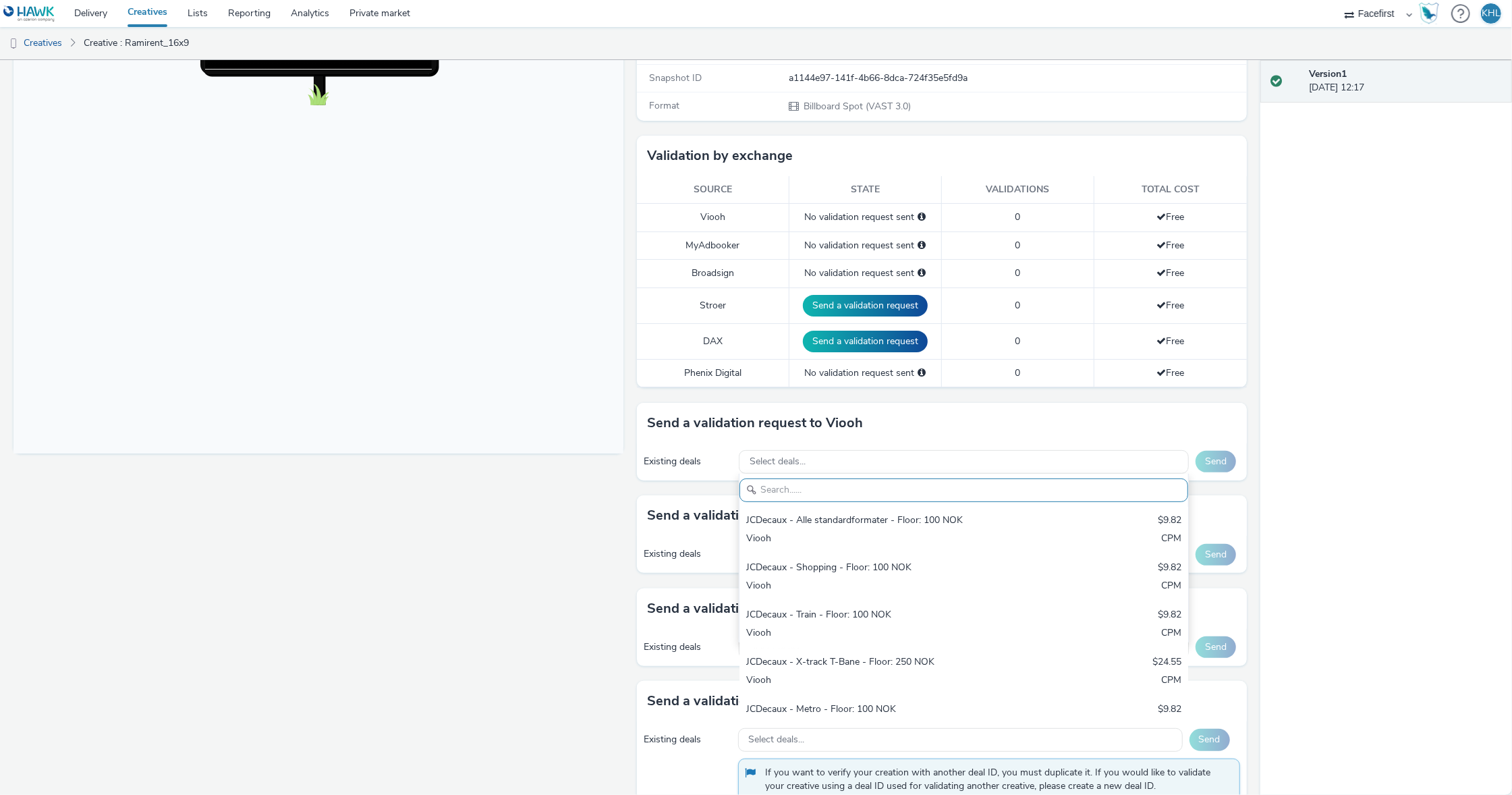
scroll to position [317, 0]
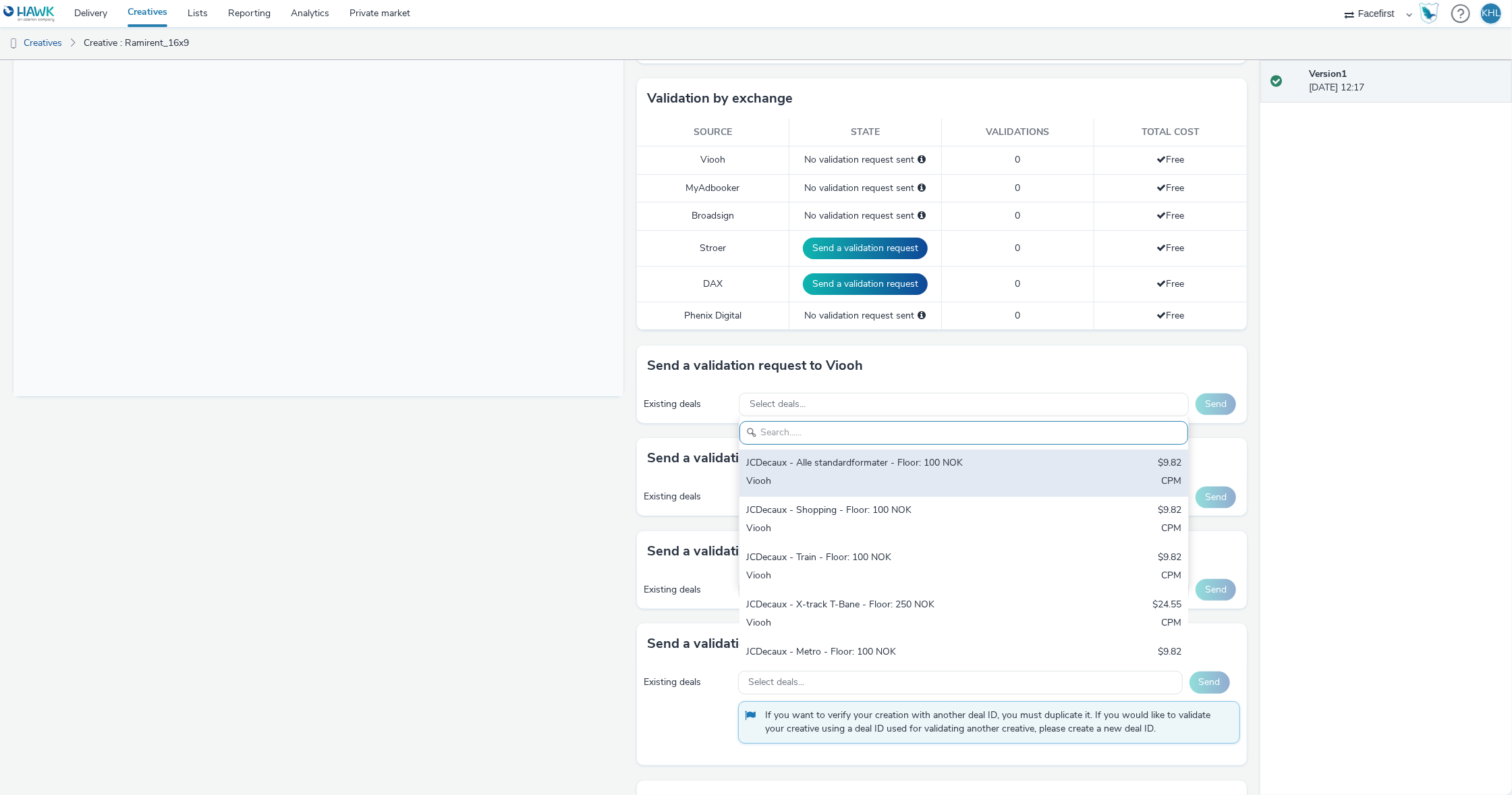
click at [862, 490] on div "JCDecaux - Alle standardformater - Floor: 100 NOK $9.82 Viooh CPM" at bounding box center [964, 473] width 449 height 47
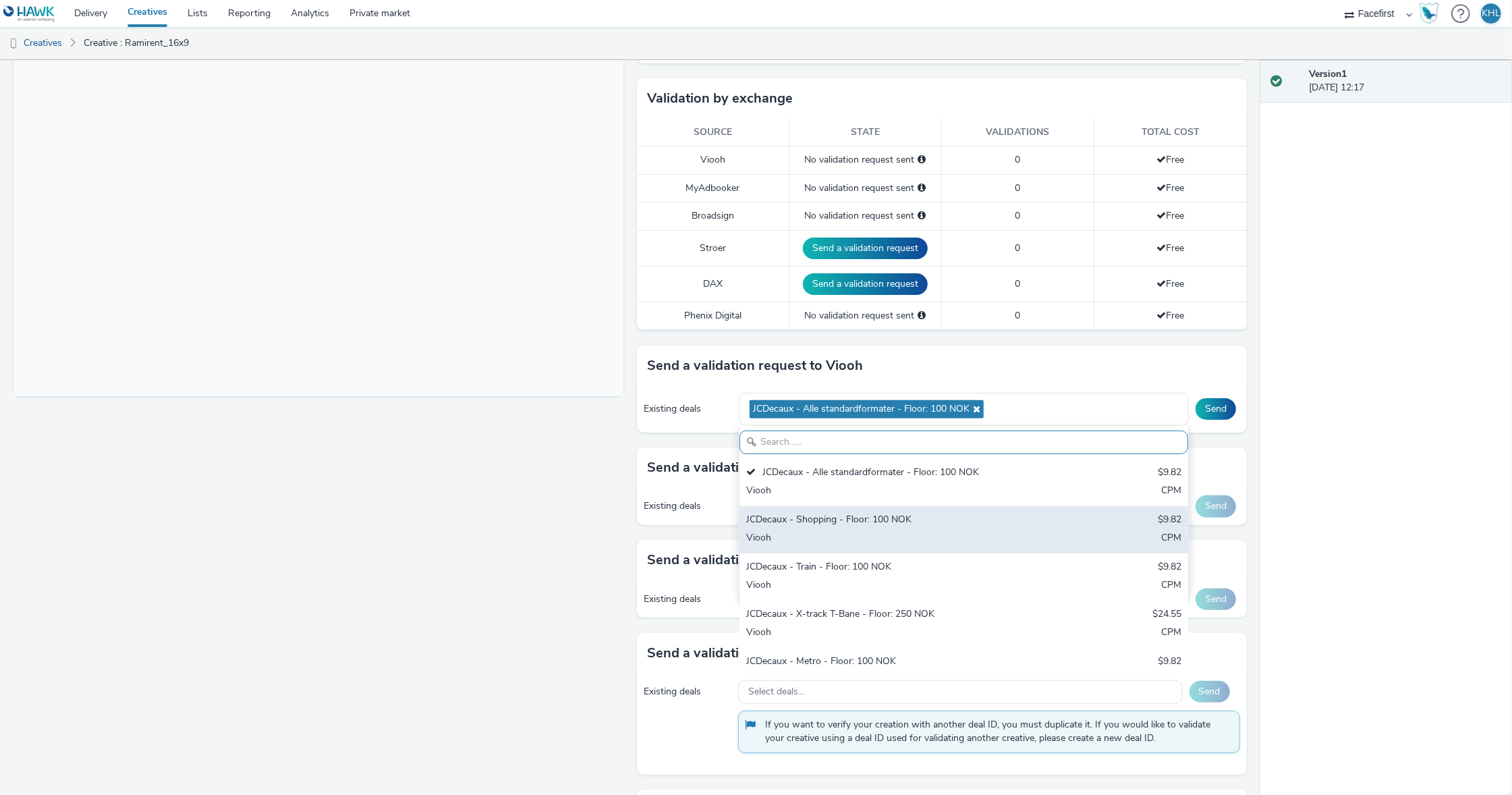
click at [853, 526] on div "JCDecaux - Shopping - Floor: 100 NOK $9.82 Viooh CPM" at bounding box center [964, 530] width 449 height 47
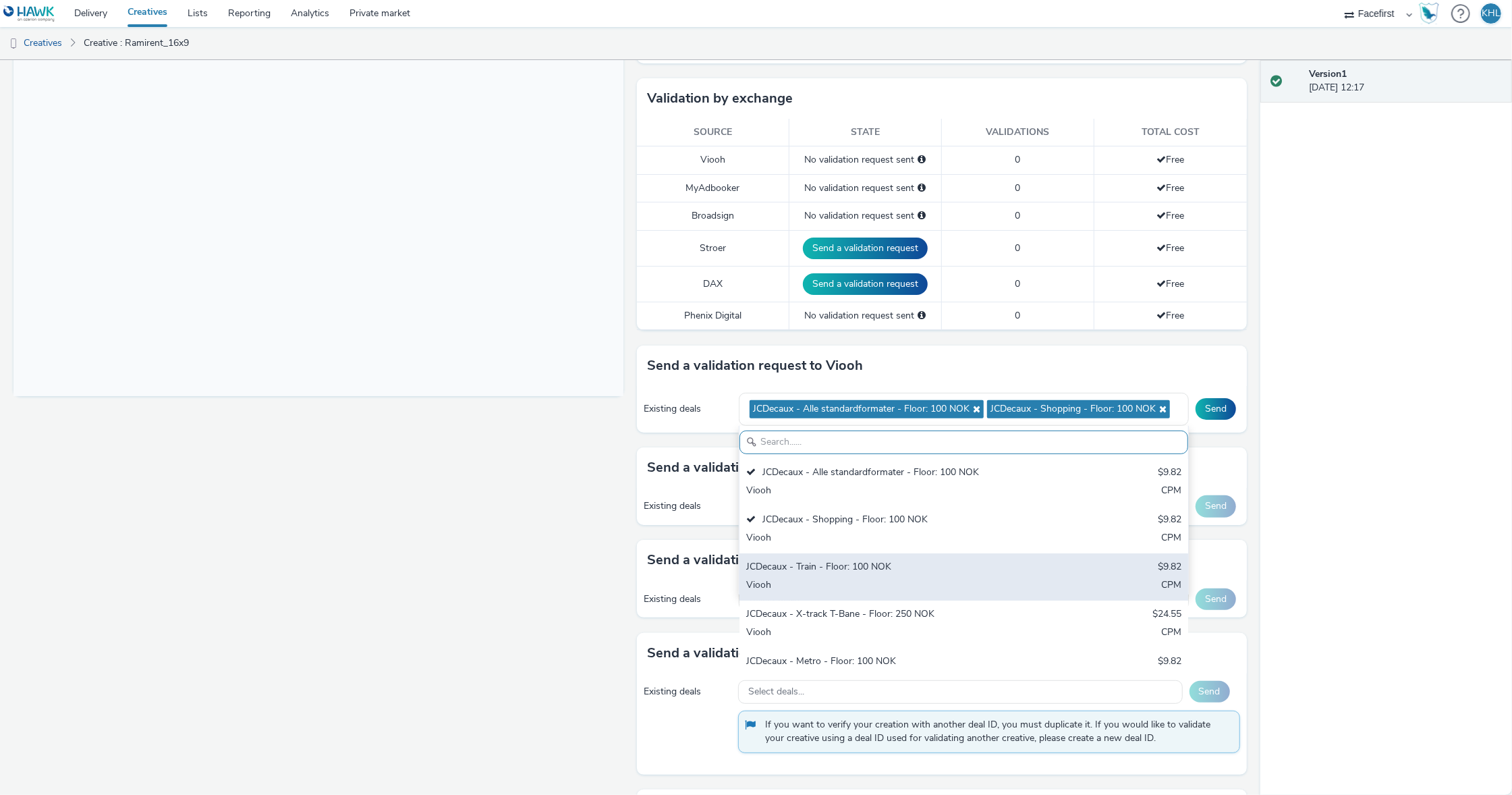
click at [851, 578] on div "Viooh" at bounding box center [890, 586] width 287 height 16
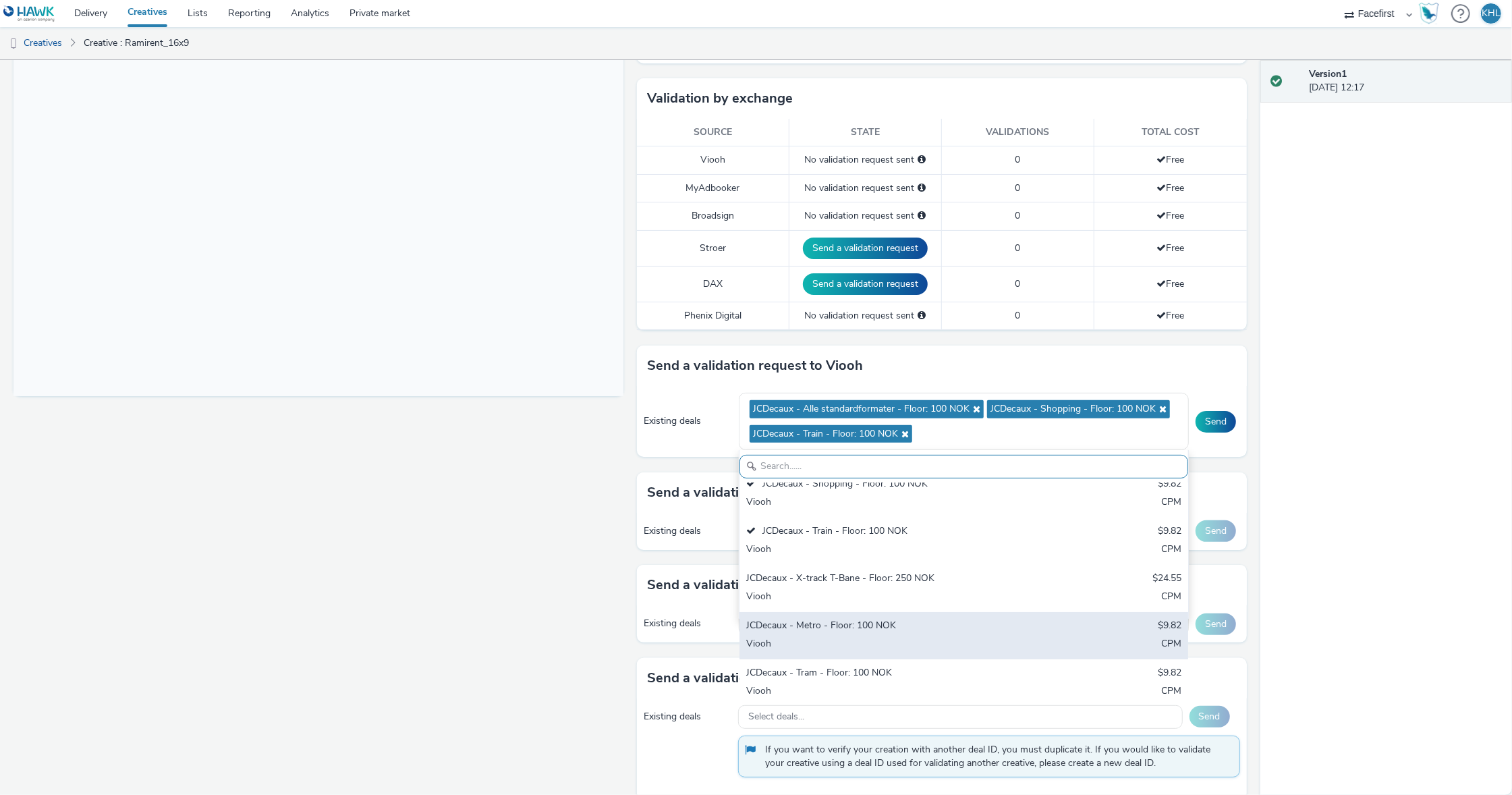
click at [872, 621] on div "JCDecaux - Metro - Floor: 100 NOK" at bounding box center [890, 626] width 287 height 16
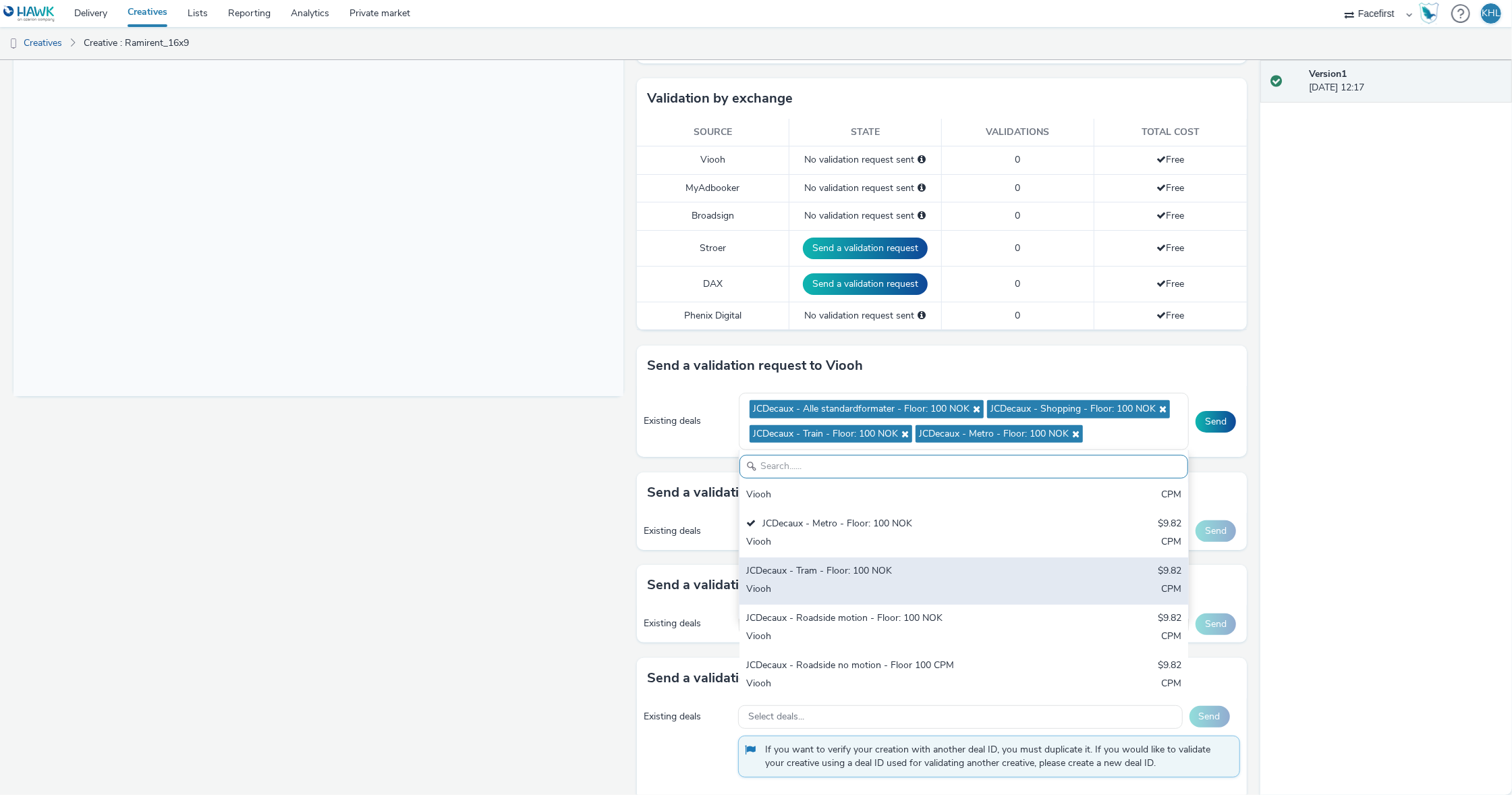
click at [856, 582] on div "Viooh" at bounding box center [890, 590] width 287 height 16
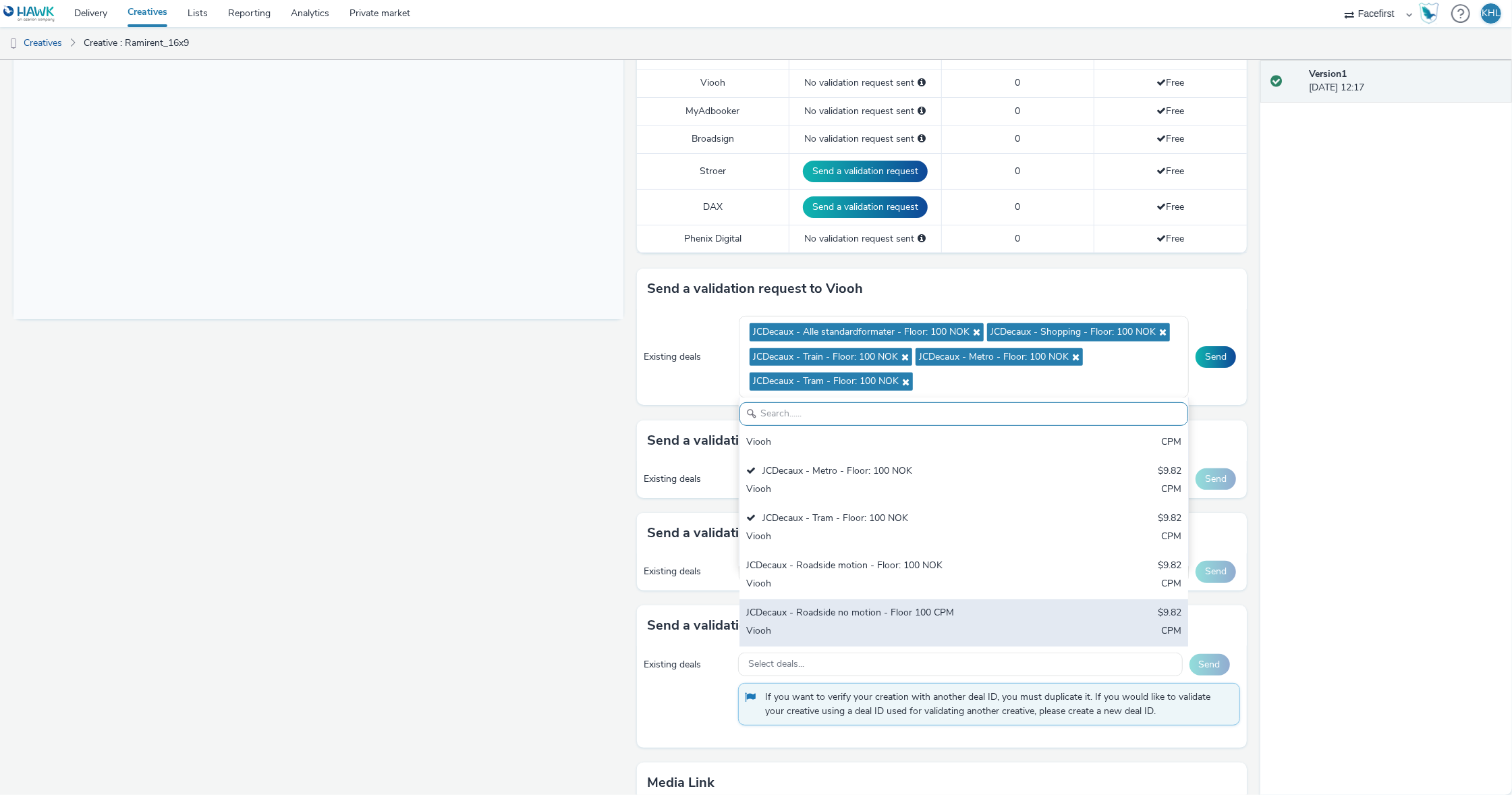
scroll to position [395, 0]
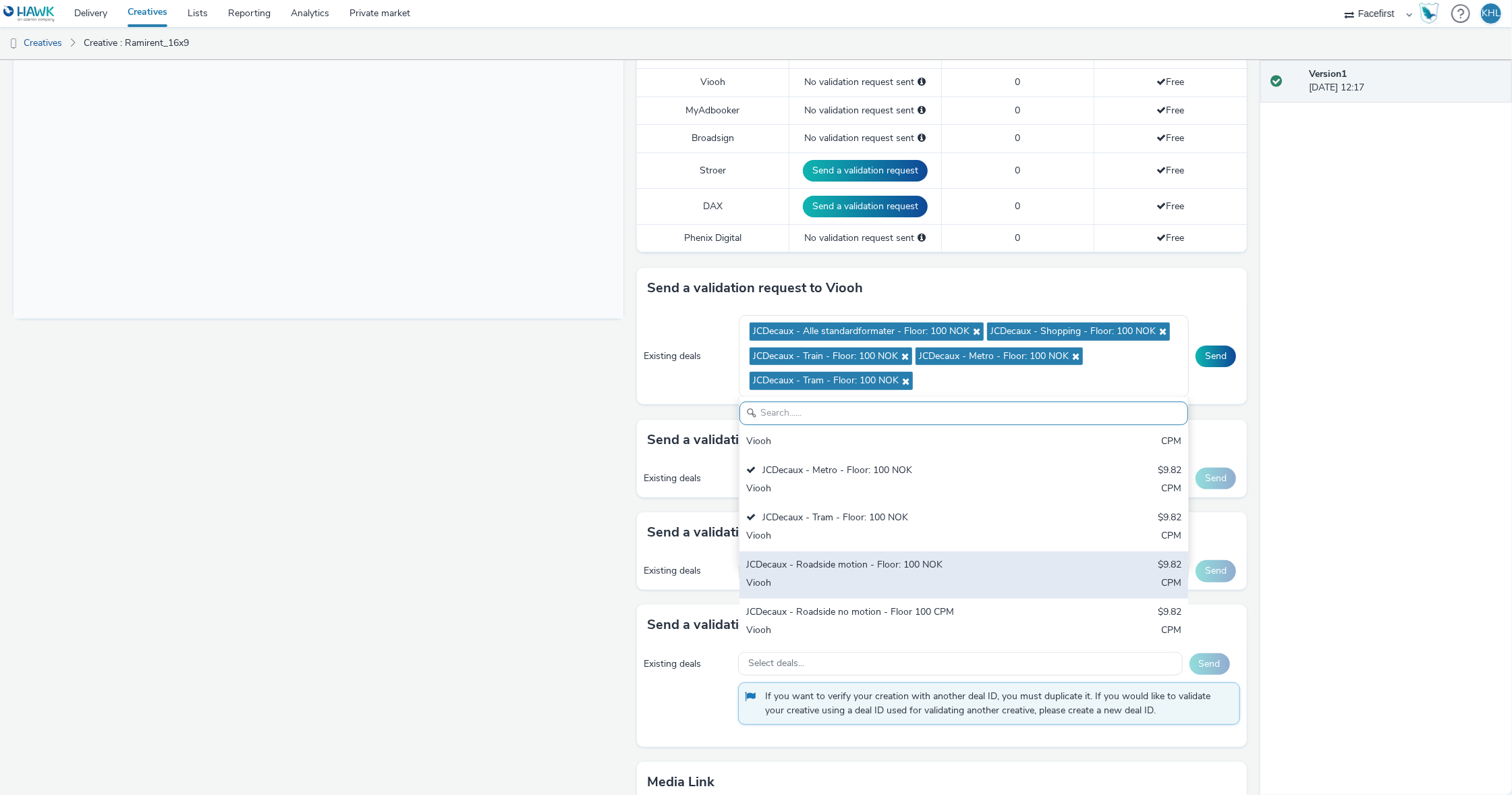
click at [874, 579] on div "Viooh" at bounding box center [890, 584] width 287 height 16
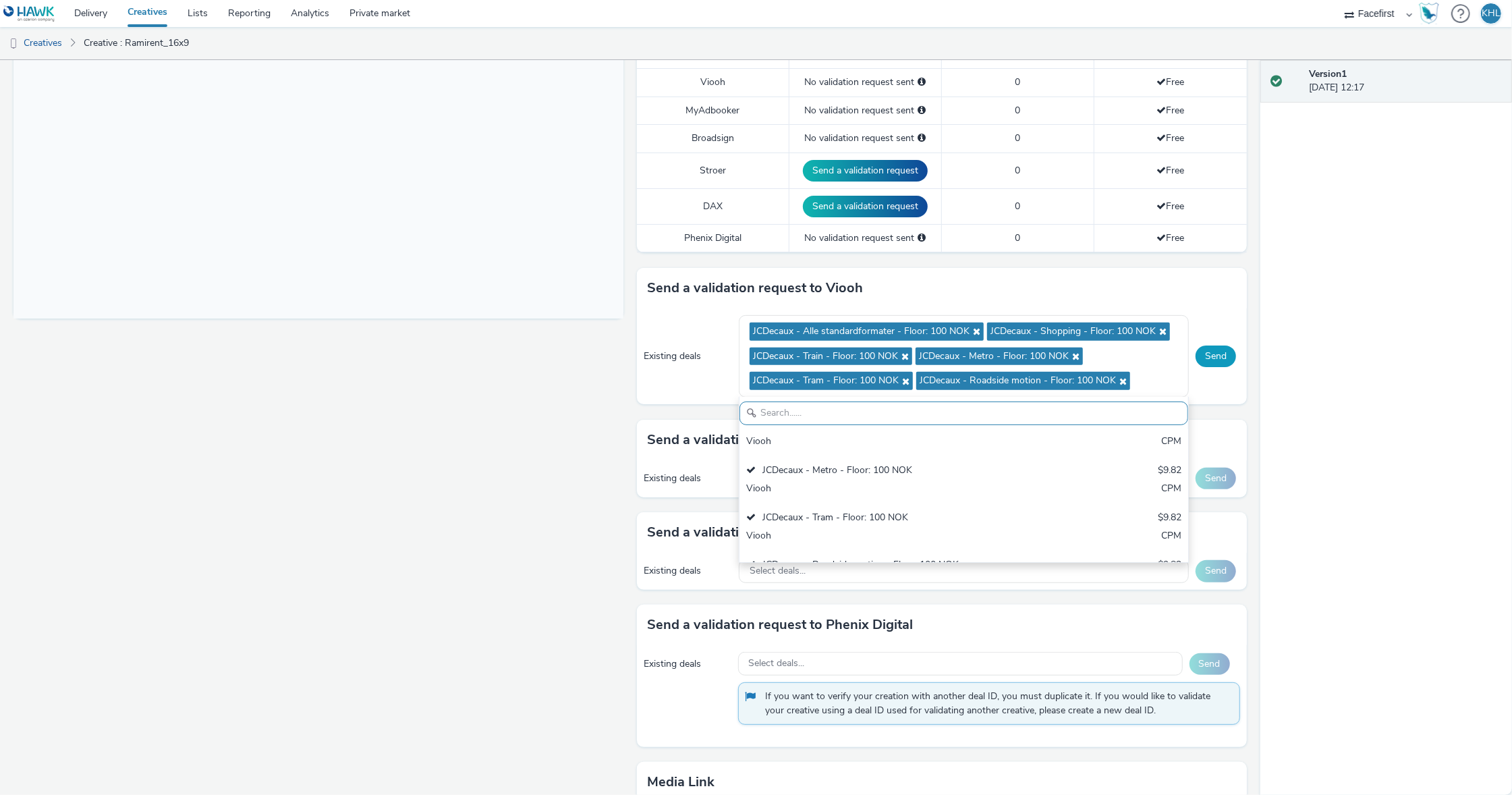
click at [1232, 347] on button "Send" at bounding box center [1215, 356] width 41 height 22
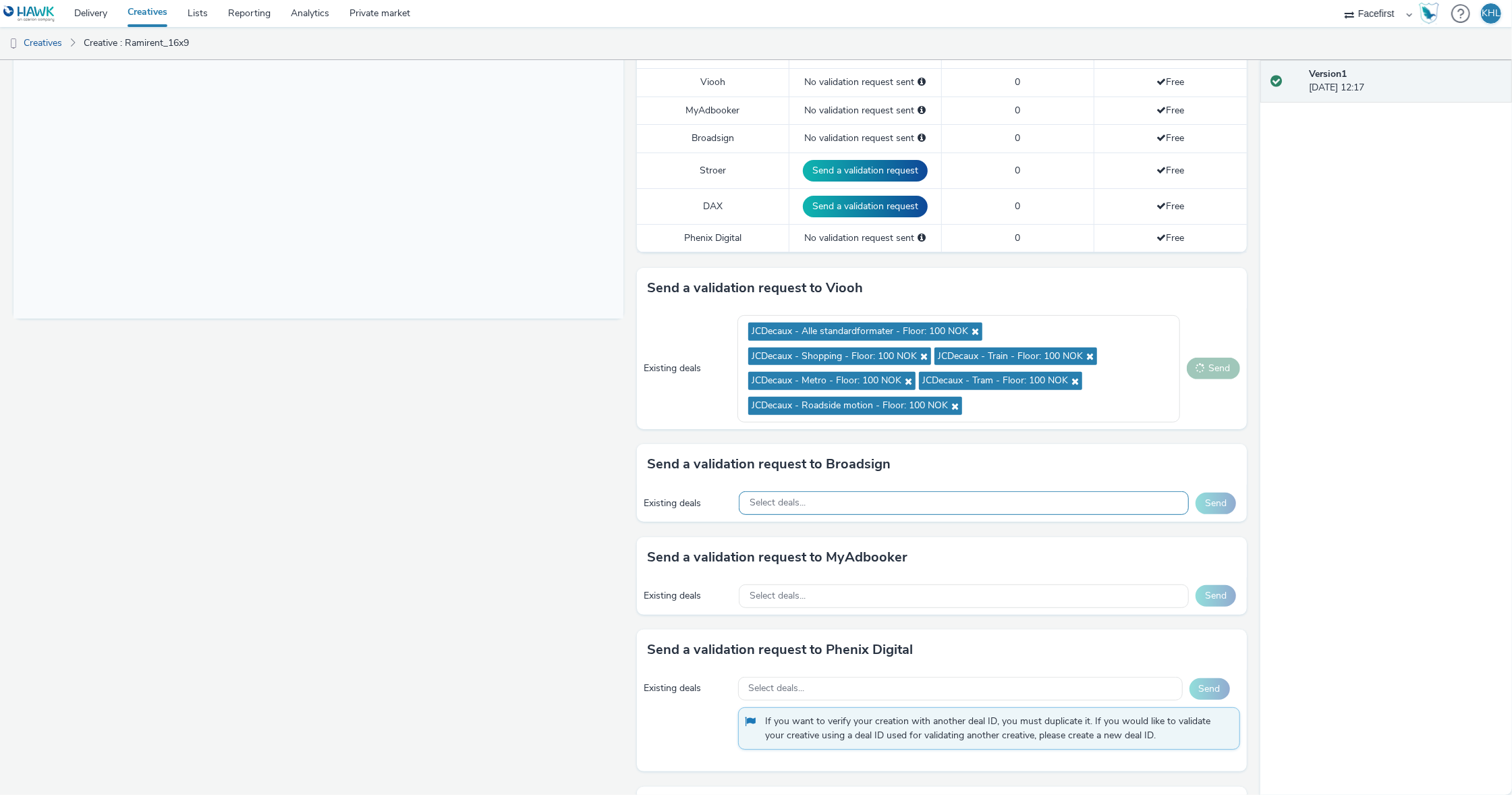
click at [1015, 494] on div "Select deals..." at bounding box center [963, 503] width 450 height 23
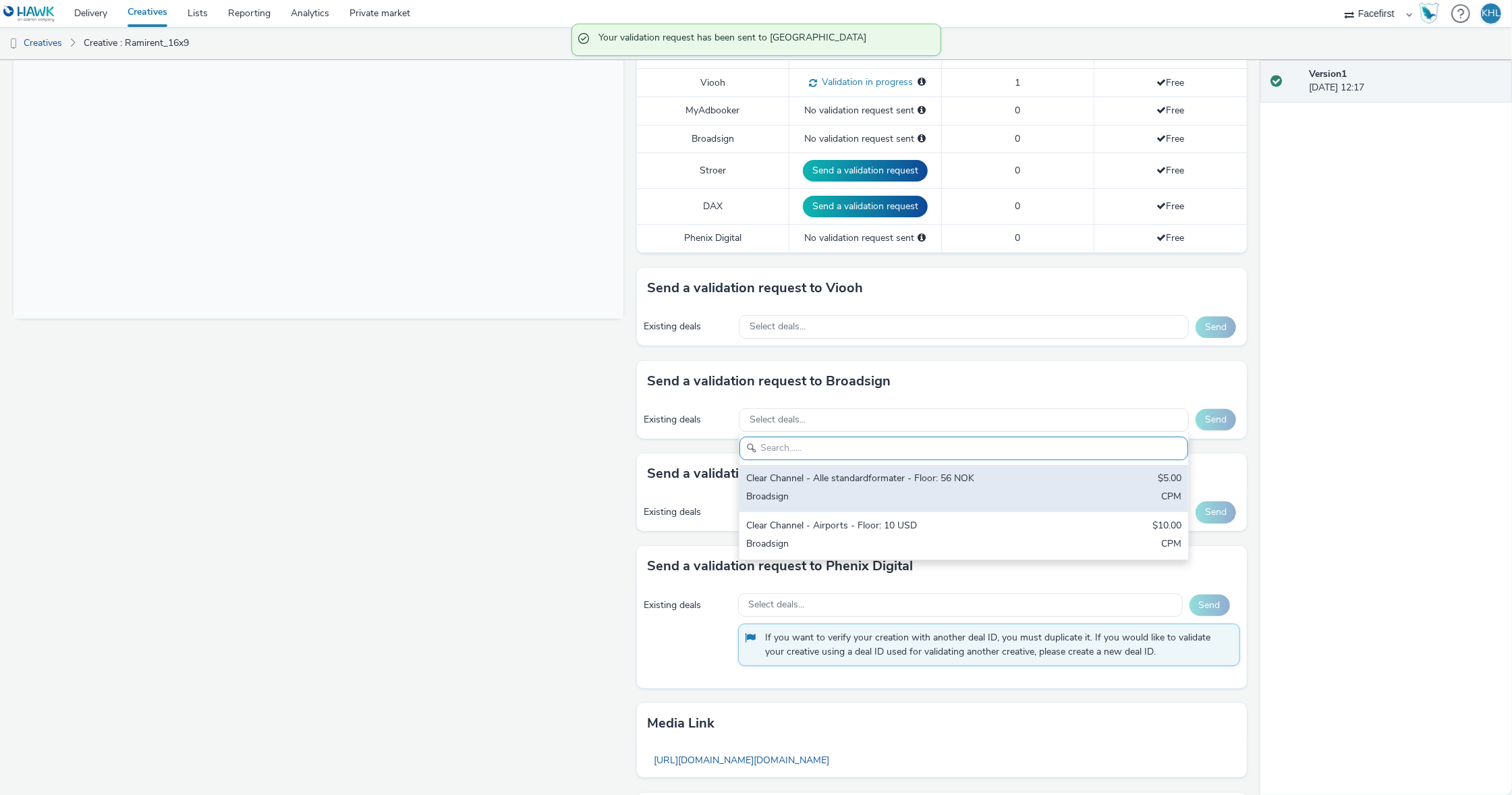
click at [953, 495] on div "Broadsign" at bounding box center [890, 498] width 287 height 16
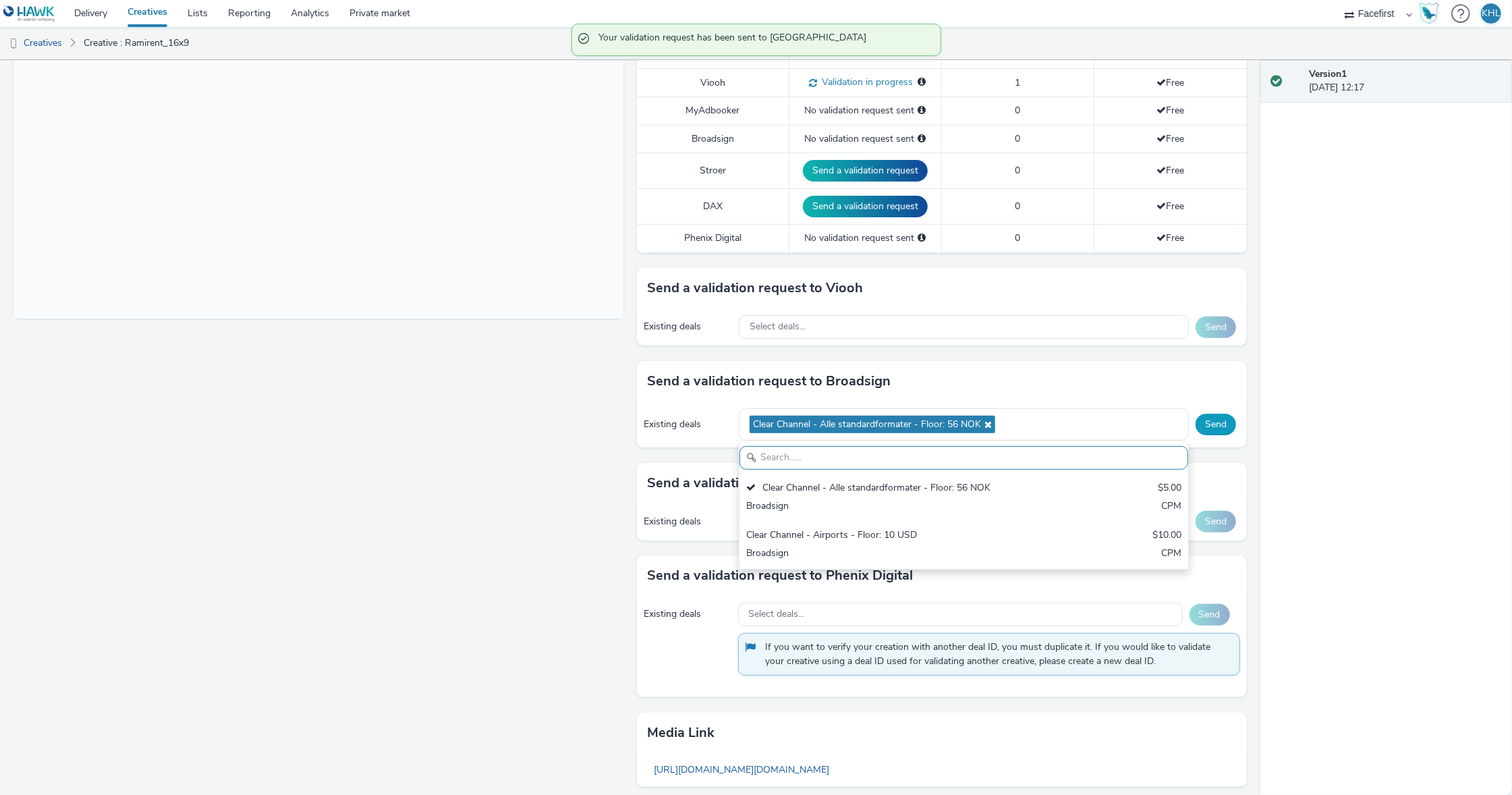
click at [1214, 432] on button "Send" at bounding box center [1215, 424] width 41 height 22
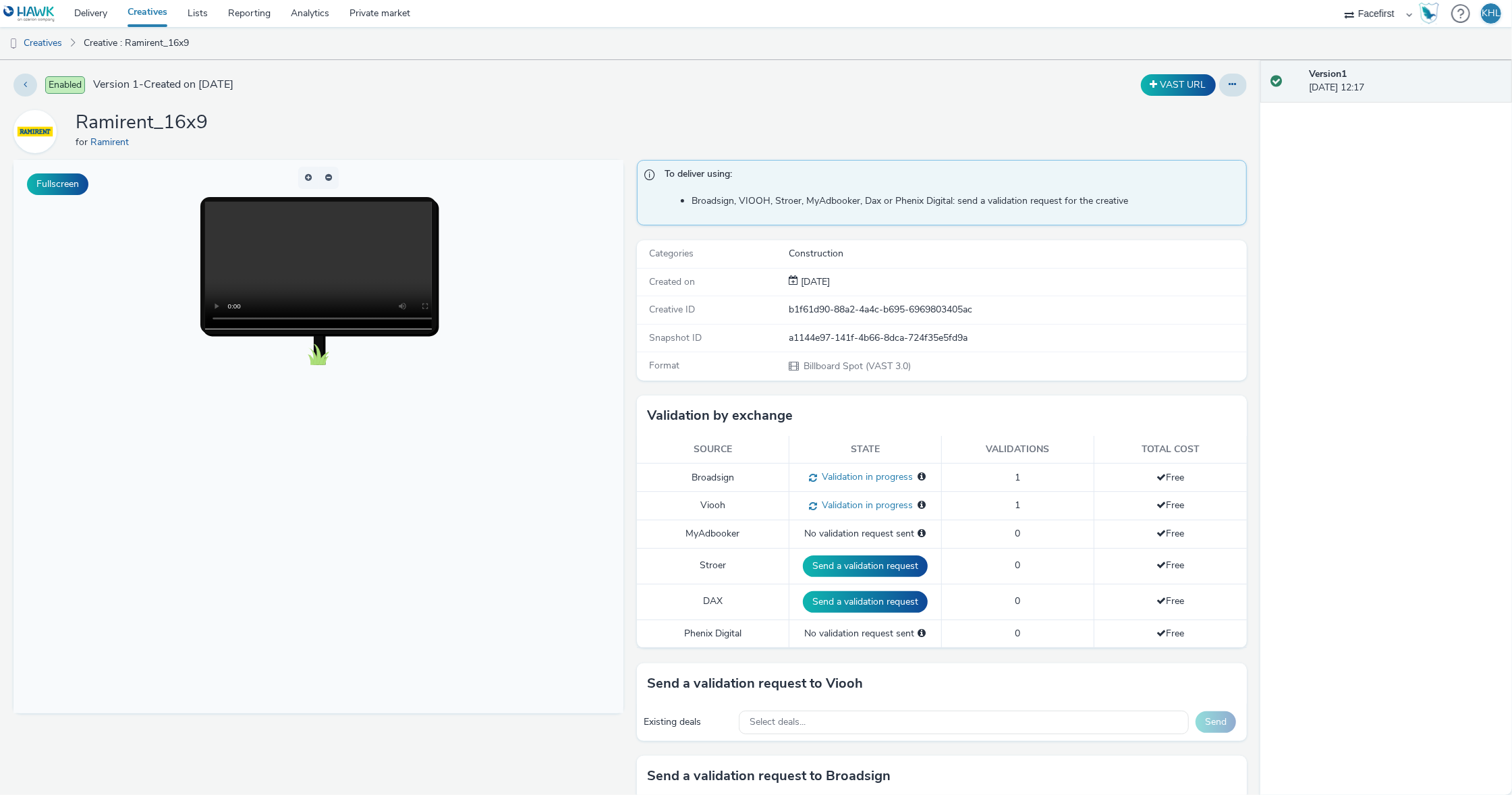
scroll to position [0, 0]
click at [319, 652] on body at bounding box center [318, 437] width 610 height 553
click at [323, 268] on video at bounding box center [332, 265] width 254 height 127
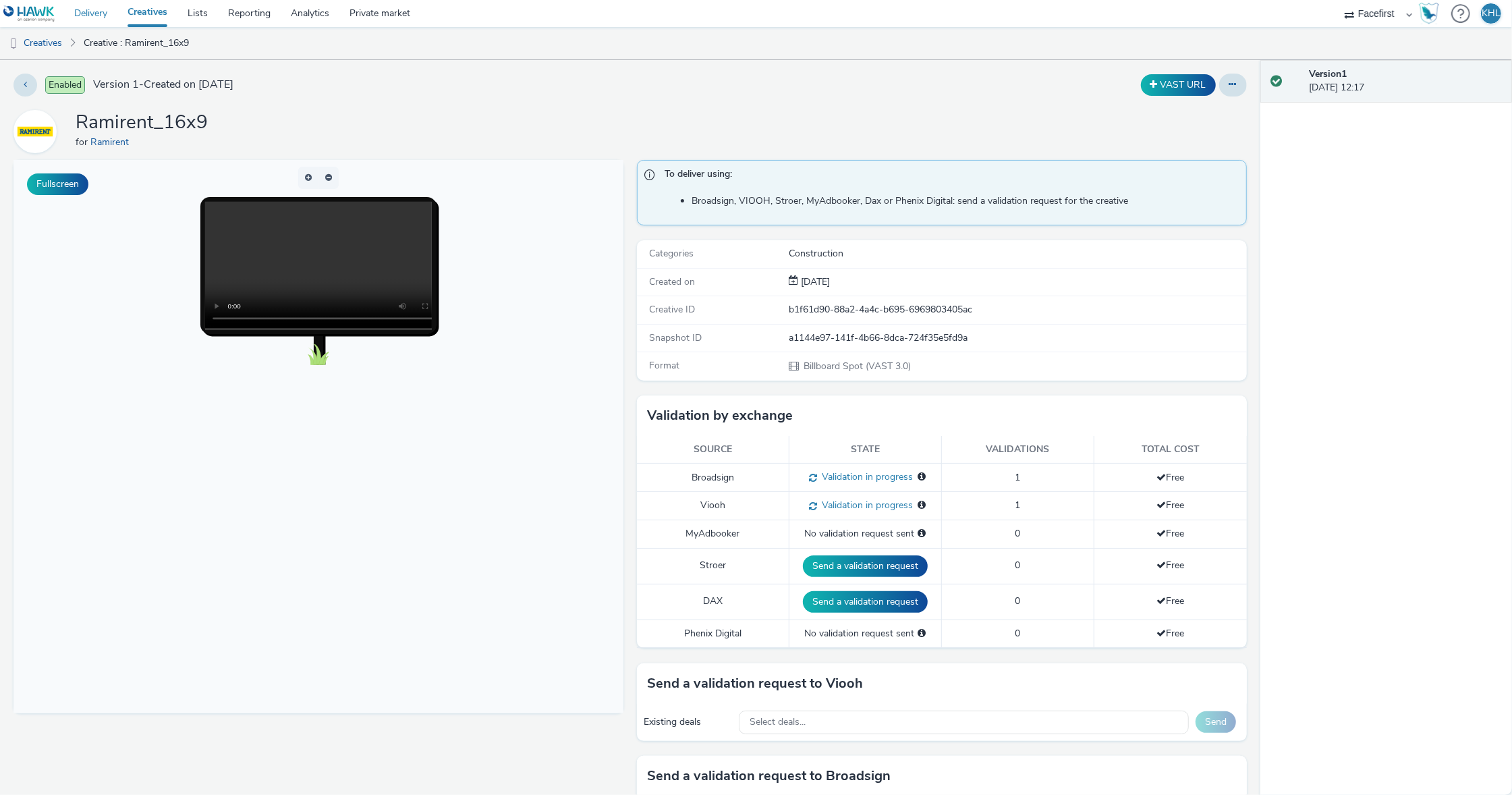
click at [108, 15] on link "Delivery" at bounding box center [90, 13] width 53 height 27
